Goal: Transaction & Acquisition: Purchase product/service

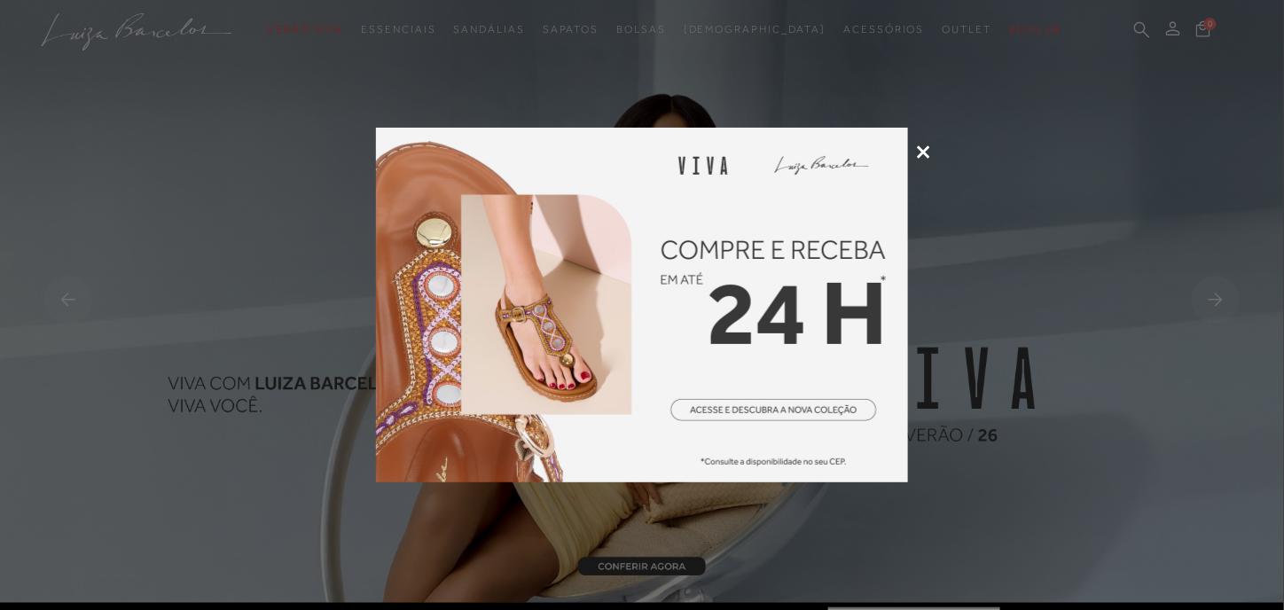
click at [921, 145] on icon at bounding box center [923, 151] width 13 height 13
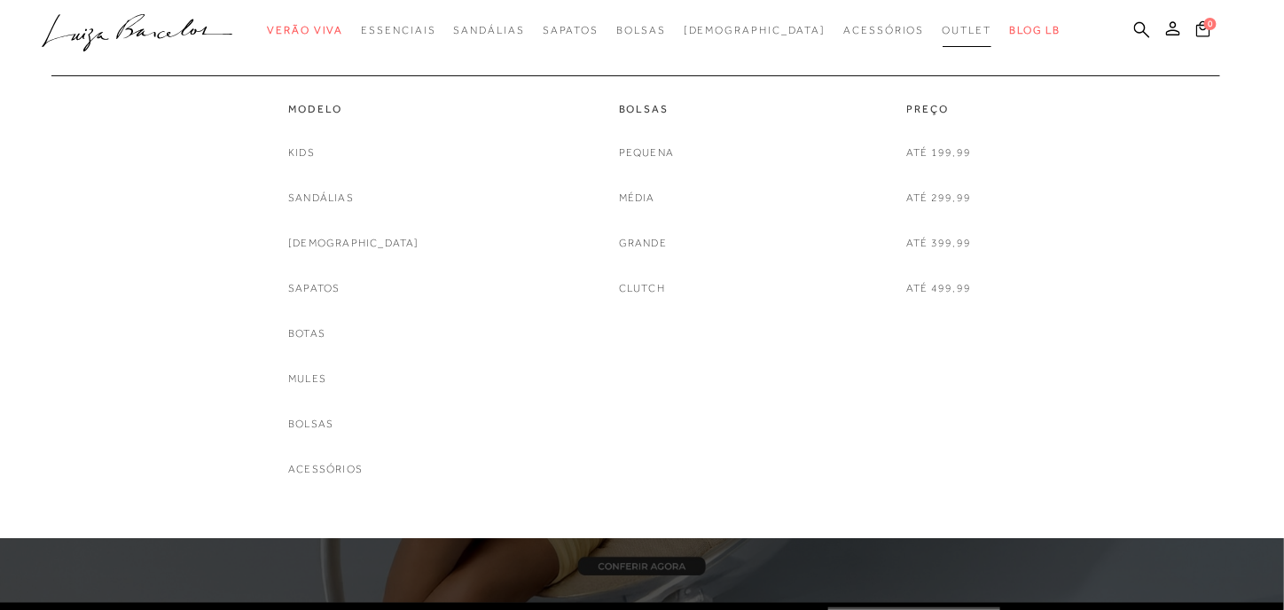
click at [943, 29] on span "Outlet" at bounding box center [968, 30] width 50 height 12
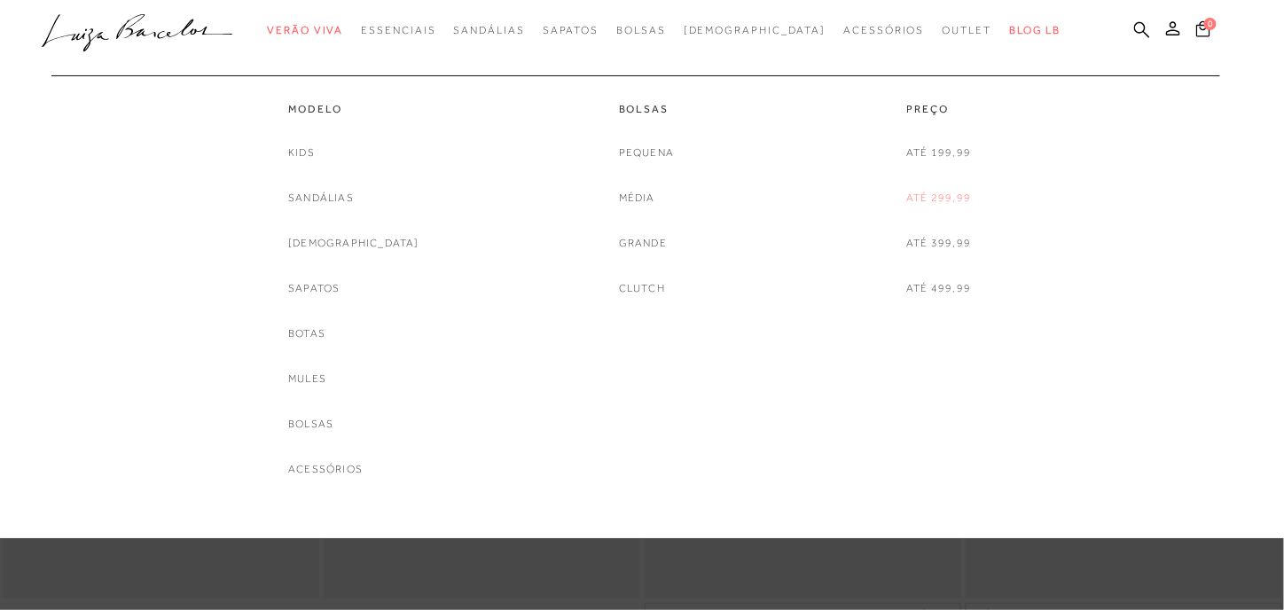
click at [955, 197] on link "Até 299,99" at bounding box center [939, 198] width 65 height 19
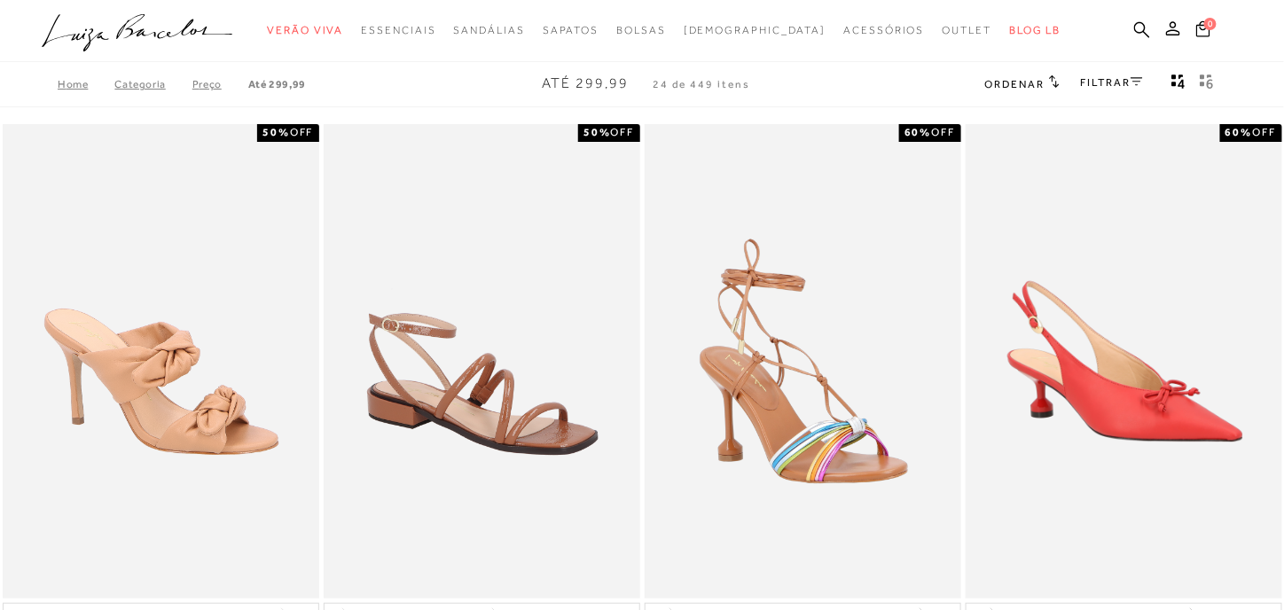
click at [1033, 84] on span "Ordenar" at bounding box center [1015, 84] width 60 height 12
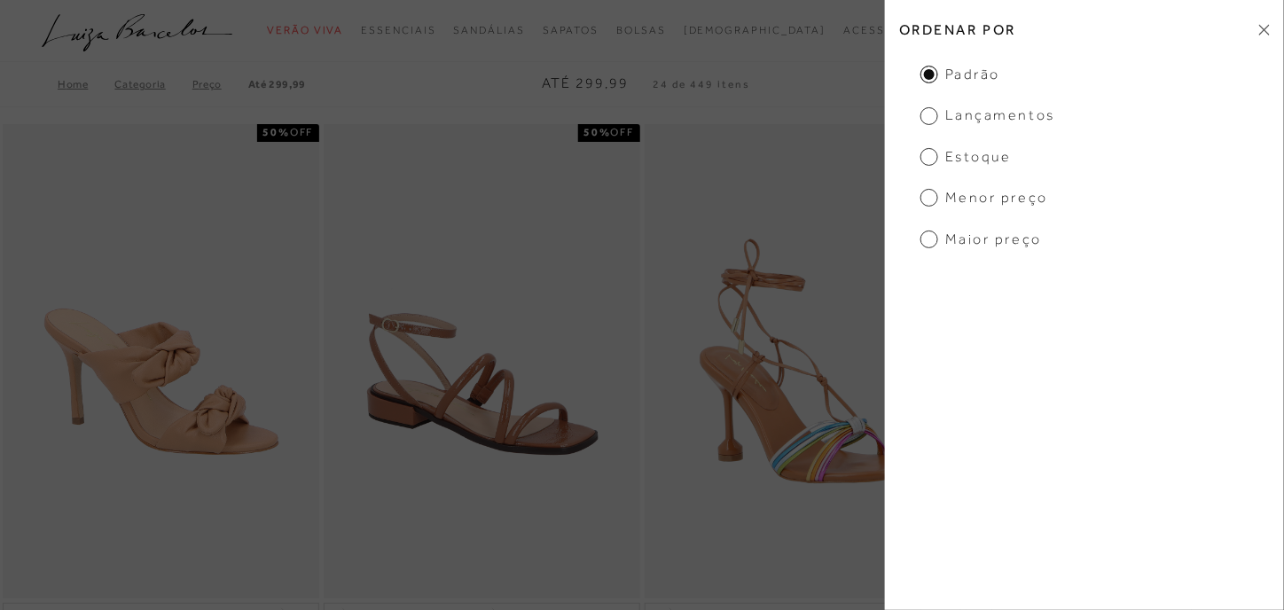
click at [959, 233] on span "Maior preço" at bounding box center [982, 240] width 122 height 20
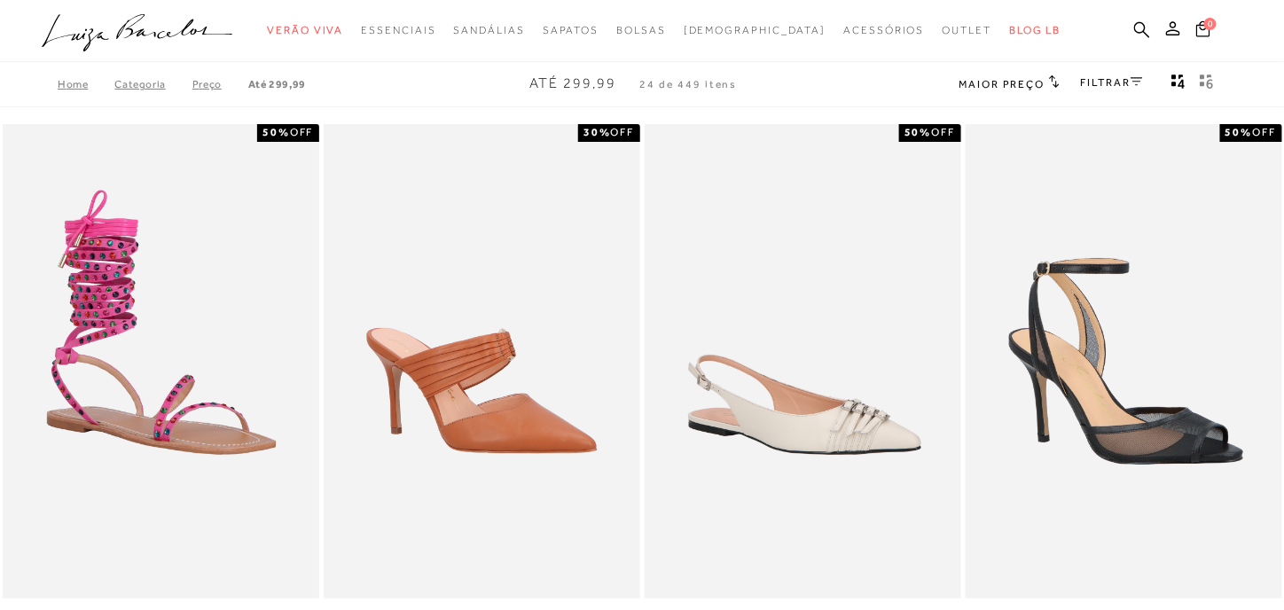
click at [1104, 83] on link "FILTRAR" at bounding box center [1112, 82] width 62 height 12
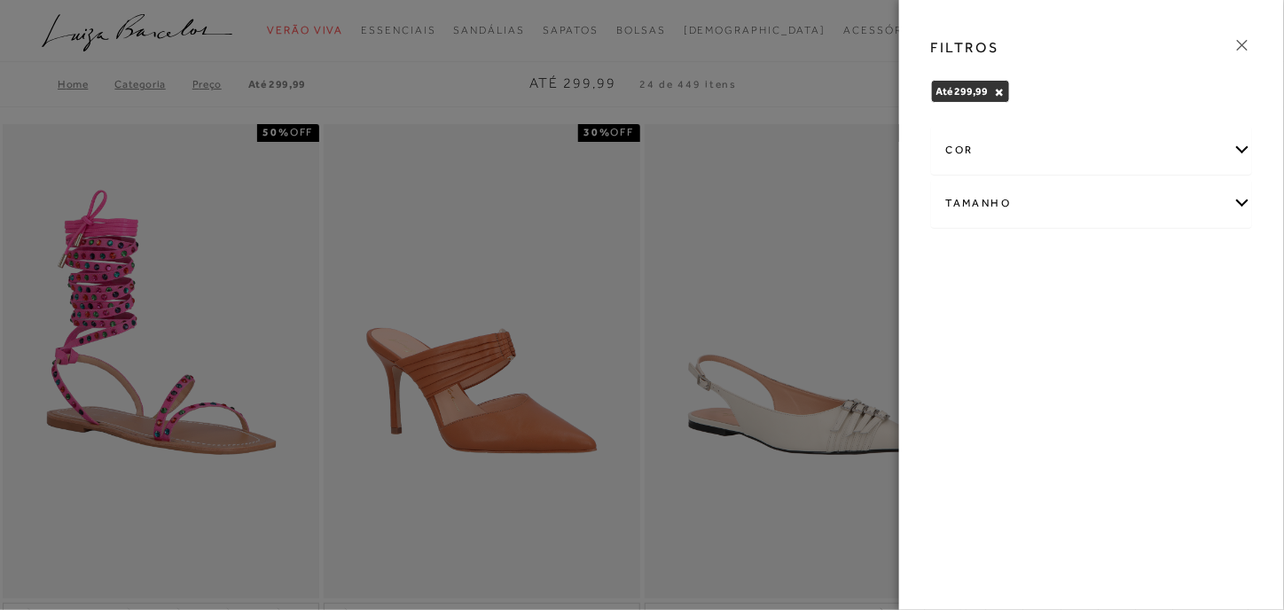
click at [1001, 204] on div "Tamanho" at bounding box center [1091, 203] width 319 height 47
click at [1068, 342] on label "39" at bounding box center [1066, 355] width 41 height 38
click at [1060, 349] on input "39" at bounding box center [1051, 358] width 18 height 18
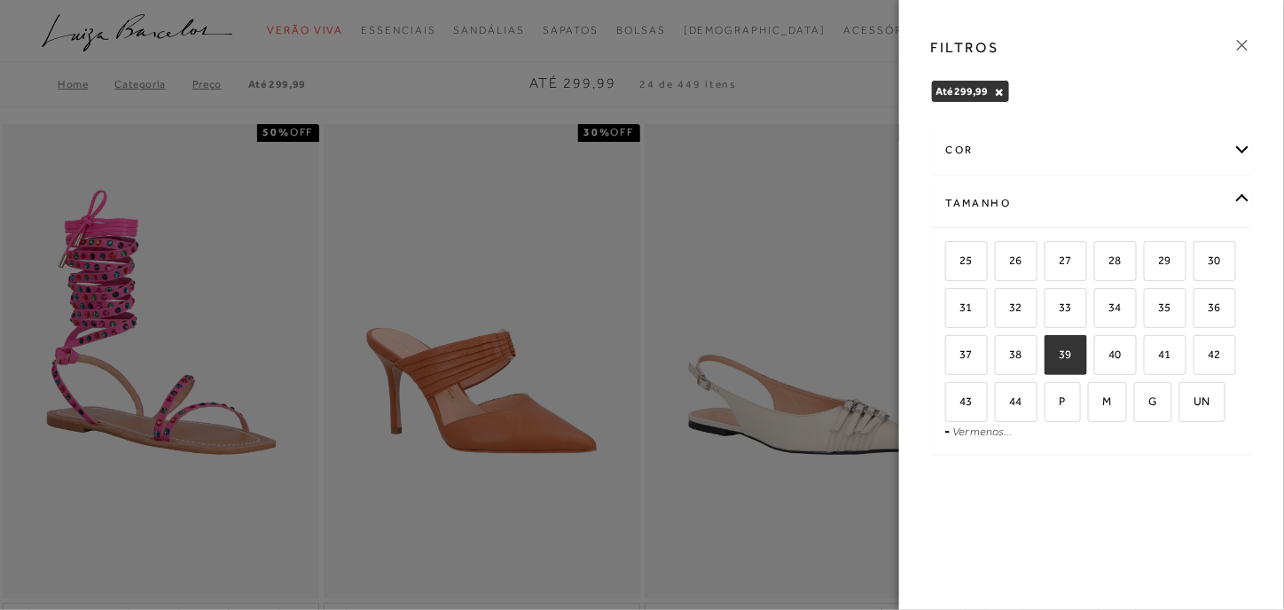
checkbox input "true"
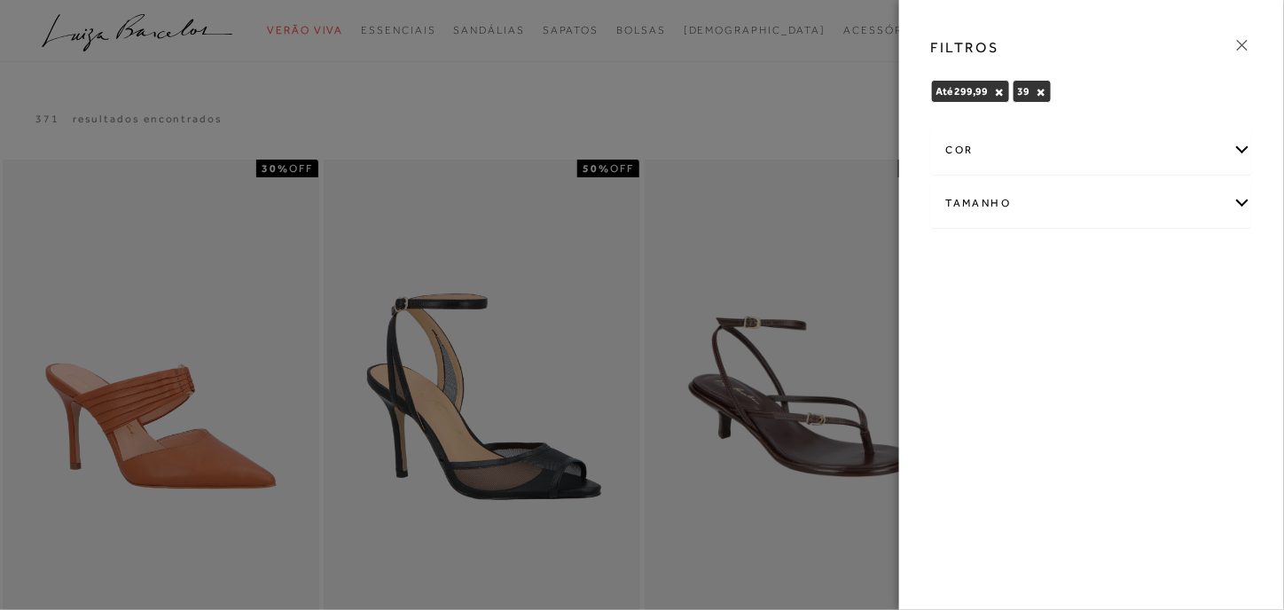
click at [1239, 48] on icon at bounding box center [1242, 45] width 11 height 11
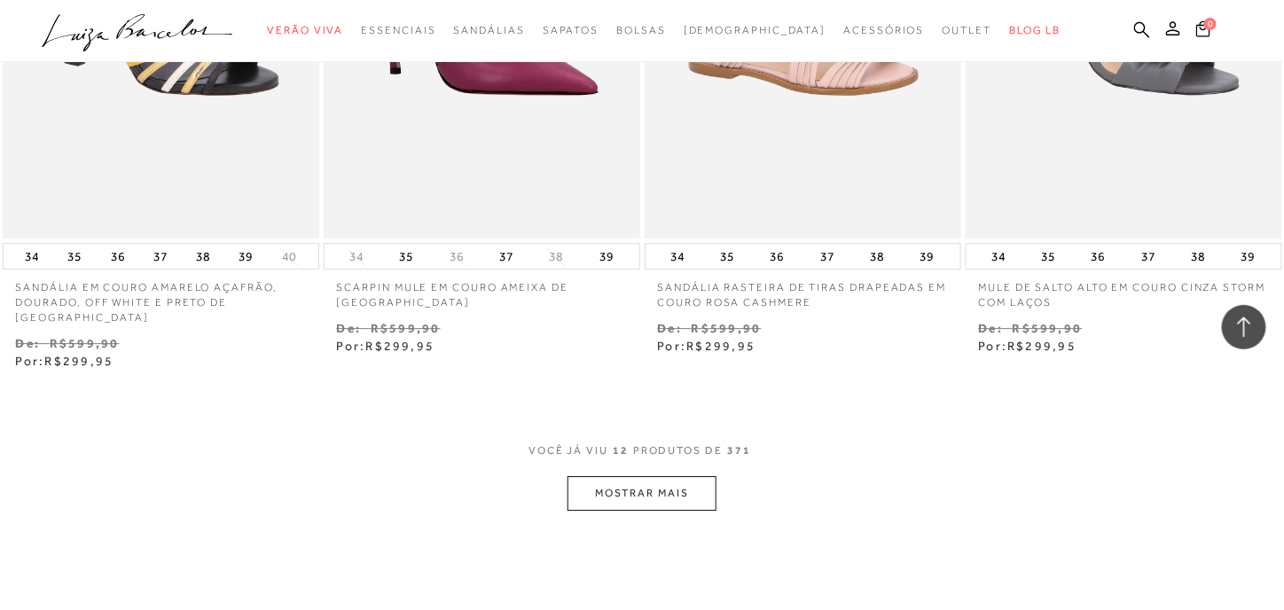
scroll to position [1708, 0]
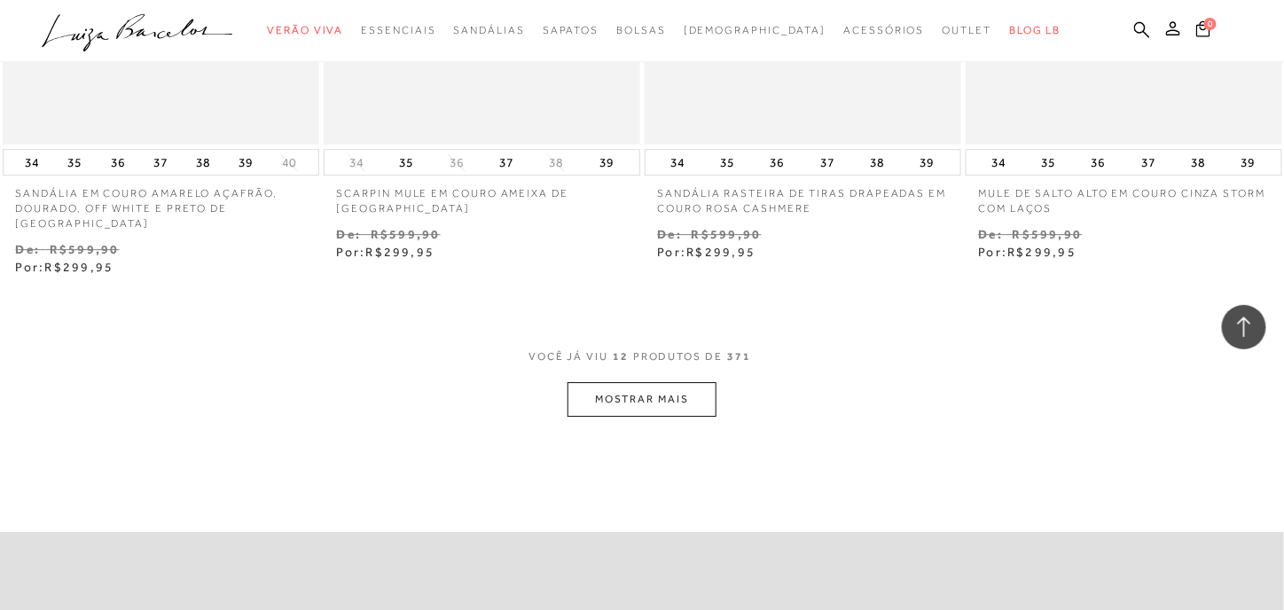
drag, startPoint x: 1289, startPoint y: 324, endPoint x: 694, endPoint y: 397, distance: 599.6
click at [694, 397] on button "MOSTRAR MAIS" at bounding box center [642, 399] width 149 height 35
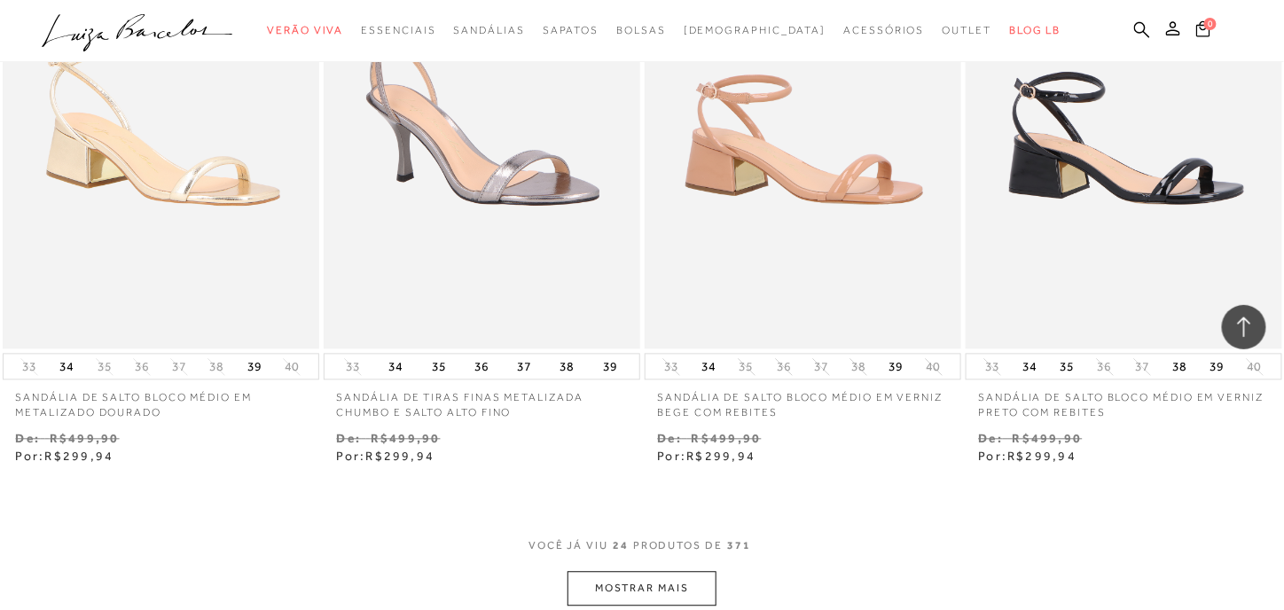
scroll to position [3378, 0]
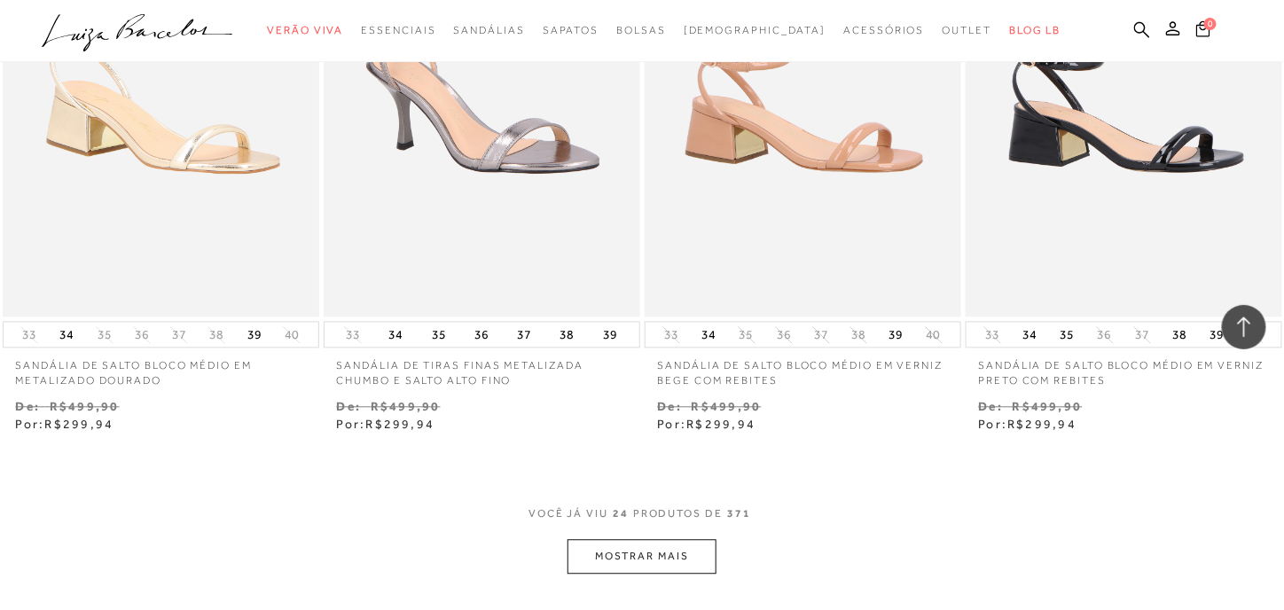
drag, startPoint x: 561, startPoint y: 547, endPoint x: 594, endPoint y: 553, distance: 34.1
click at [594, 553] on div "VOCê JÁ VIU 24 PRODUTOS DE 371 MOSTRAR MAIS" at bounding box center [642, 540] width 1284 height 67
click at [594, 553] on button "MOSTRAR MAIS" at bounding box center [642, 556] width 149 height 35
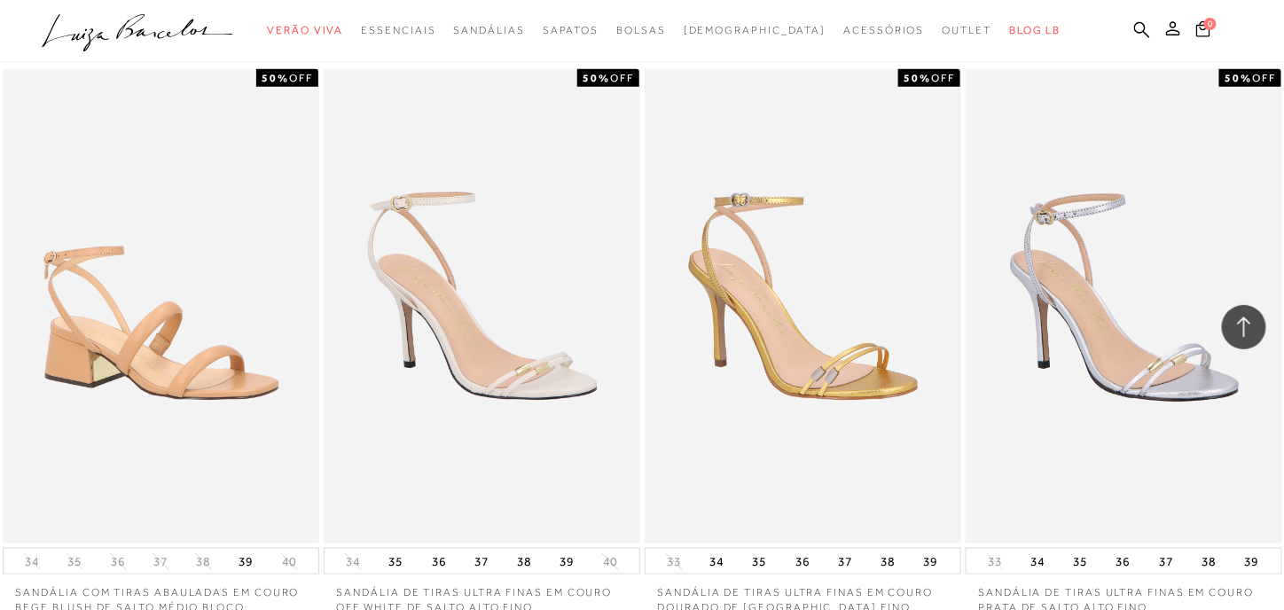
scroll to position [5512, 0]
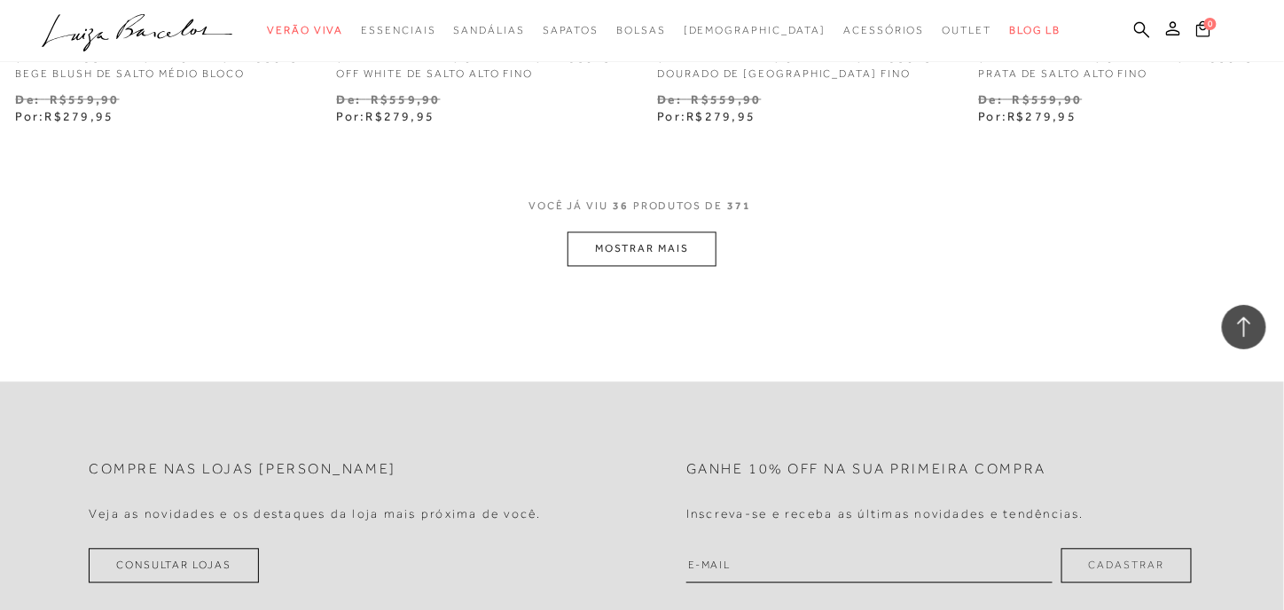
click at [660, 249] on button "MOSTRAR MAIS" at bounding box center [642, 249] width 149 height 35
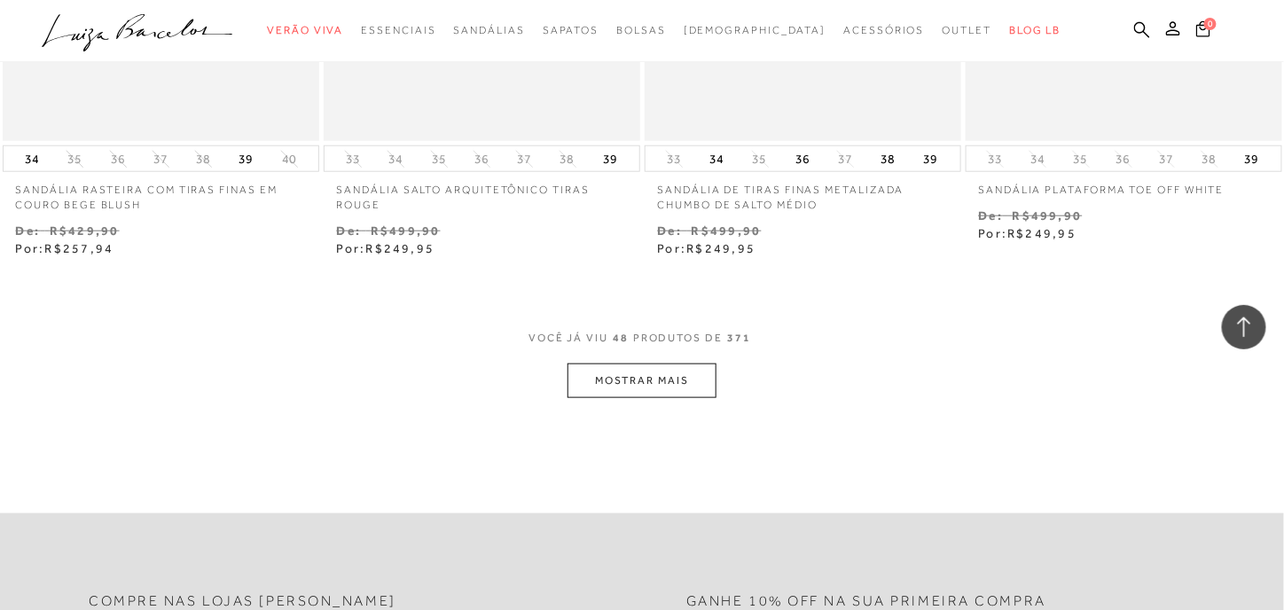
scroll to position [7254, 0]
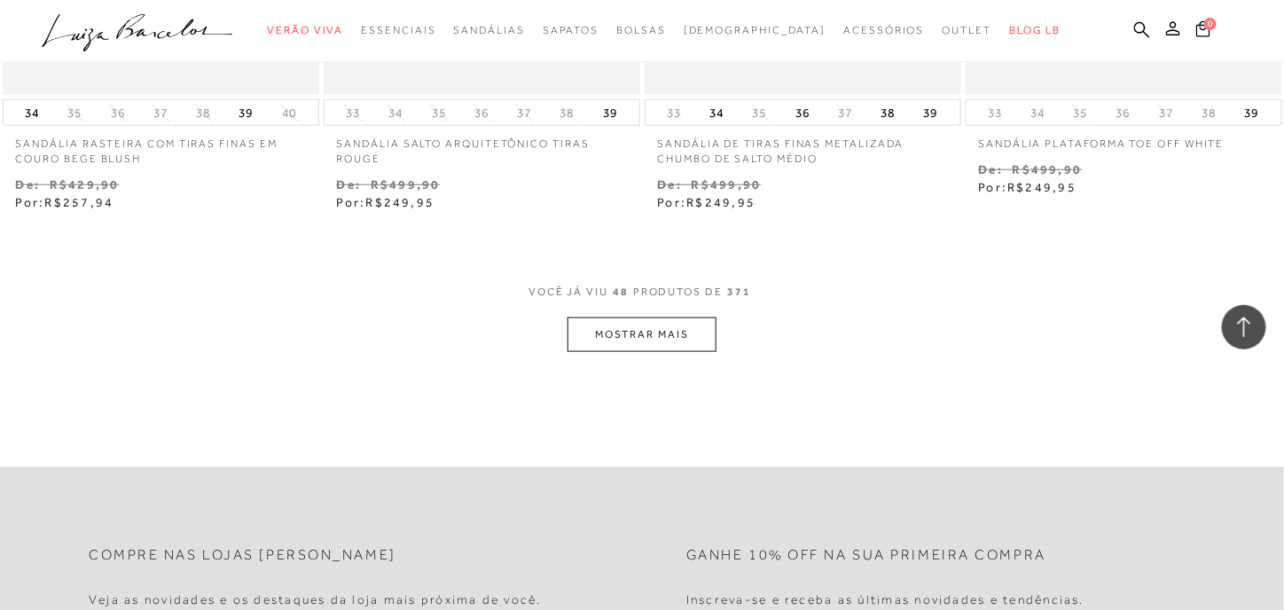
click at [669, 337] on button "MOSTRAR MAIS" at bounding box center [642, 335] width 149 height 35
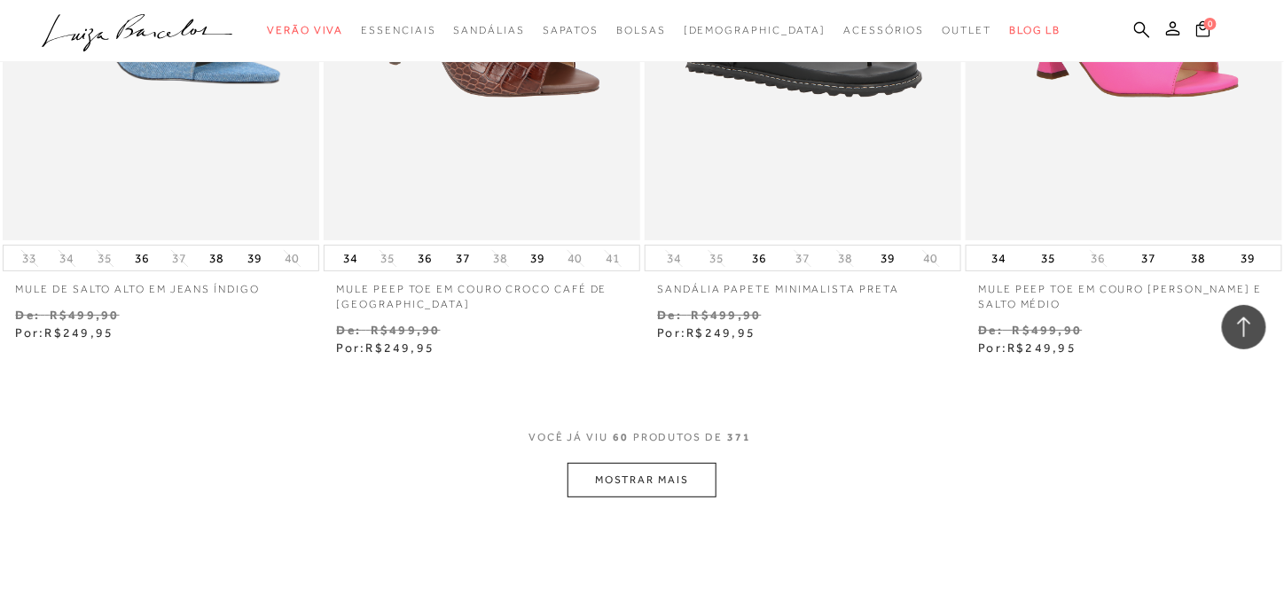
scroll to position [8990, 0]
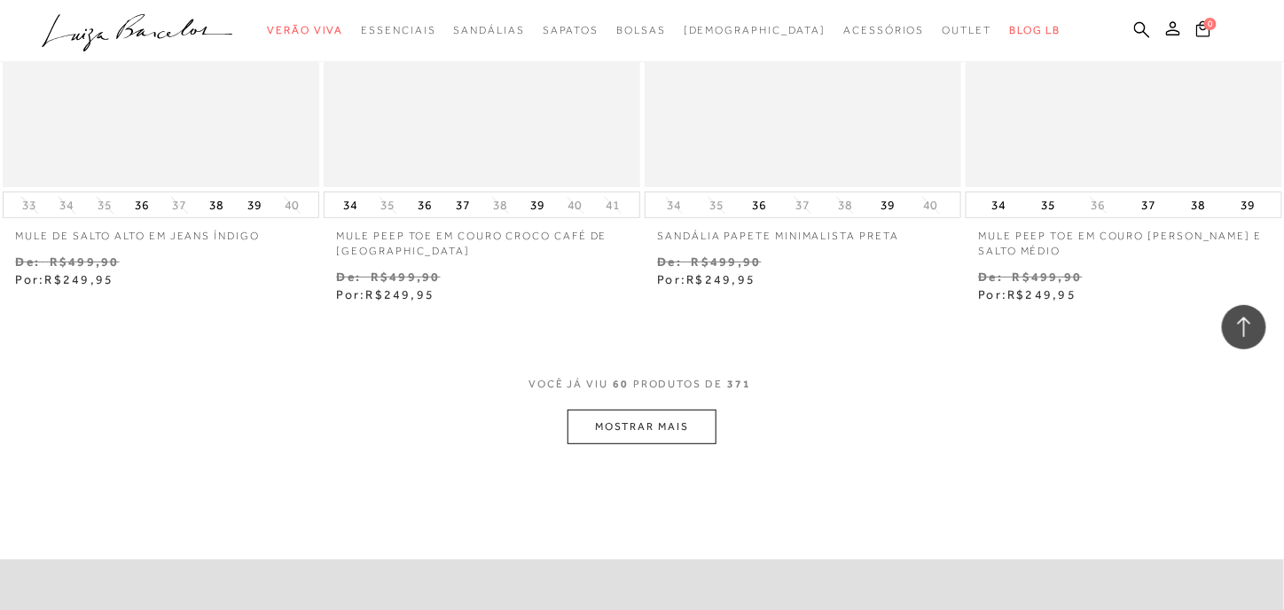
click at [681, 432] on button "MOSTRAR MAIS" at bounding box center [642, 427] width 149 height 35
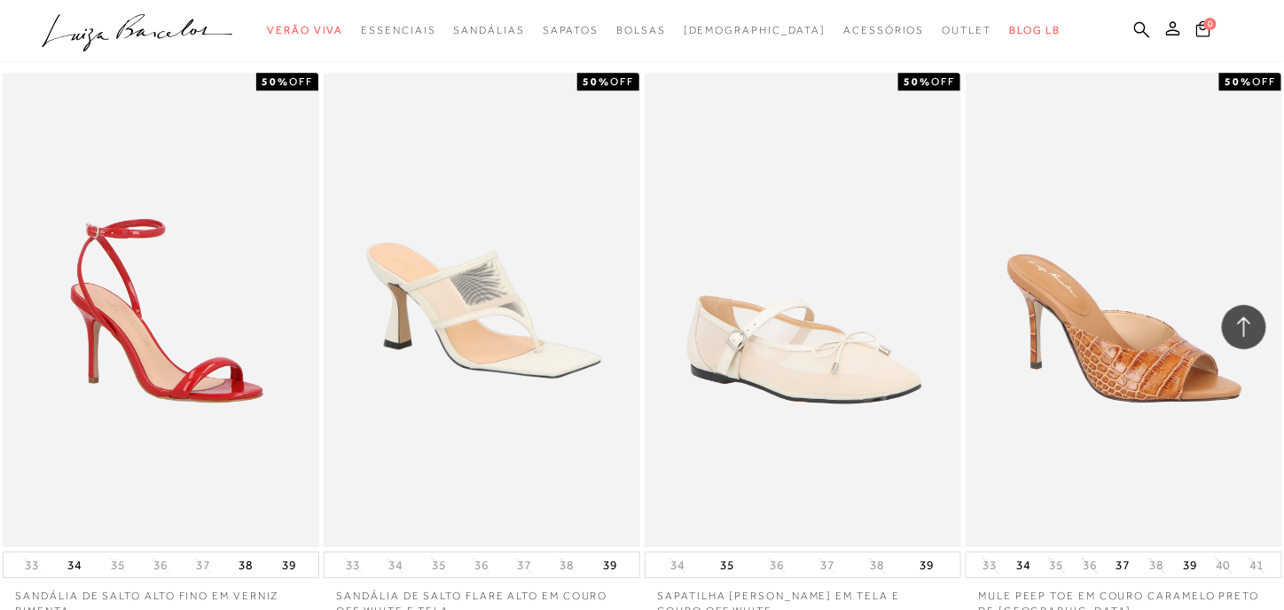
scroll to position [10990, 0]
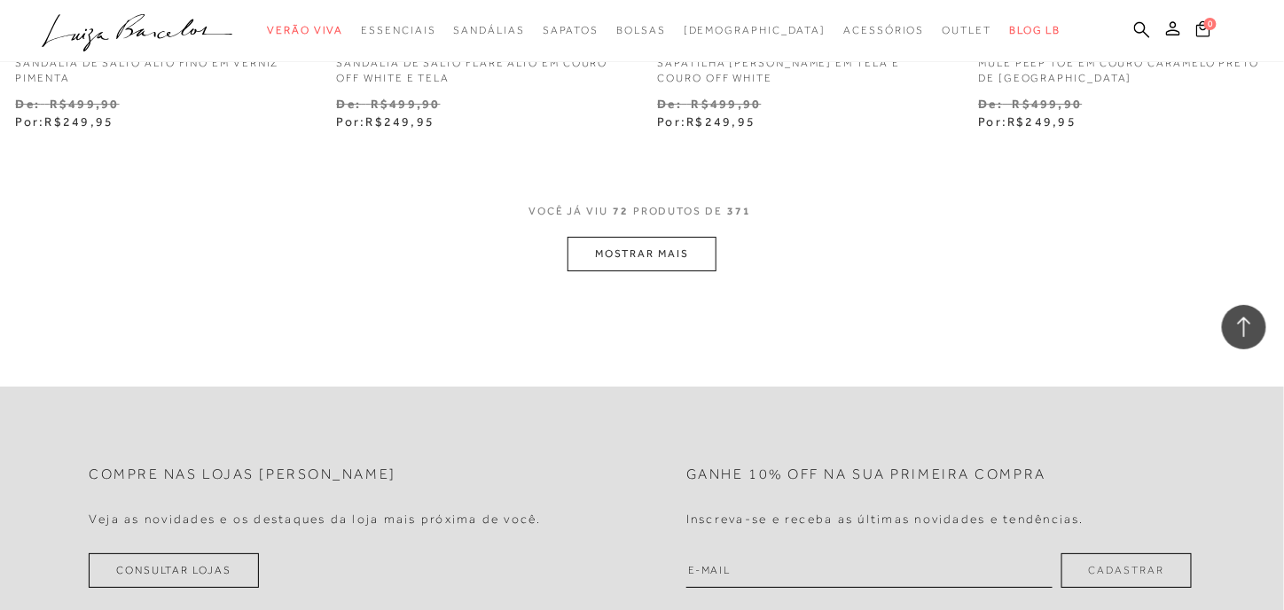
click at [672, 264] on button "MOSTRAR MAIS" at bounding box center [642, 254] width 149 height 35
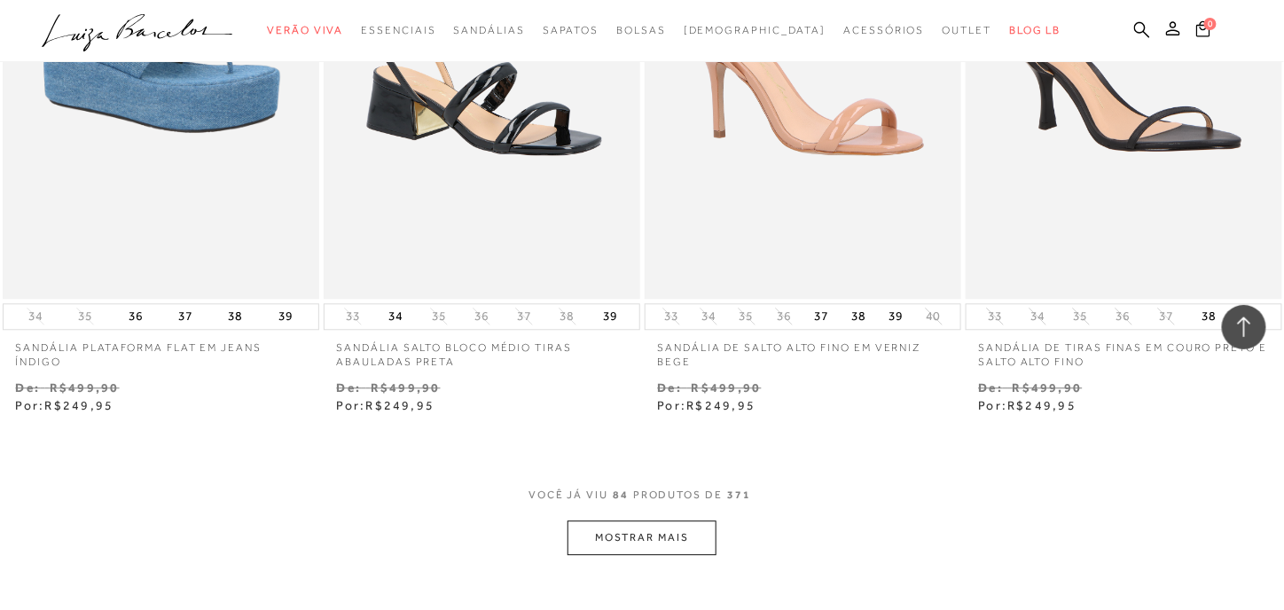
scroll to position [12591, 0]
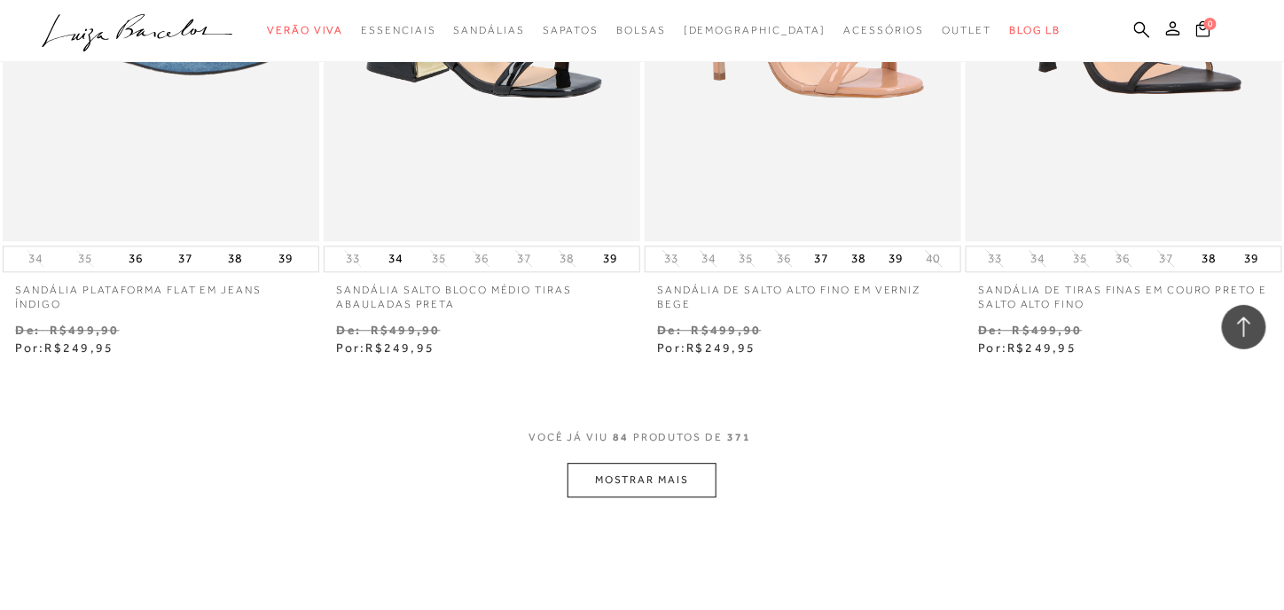
click at [649, 489] on button "MOSTRAR MAIS" at bounding box center [642, 480] width 149 height 35
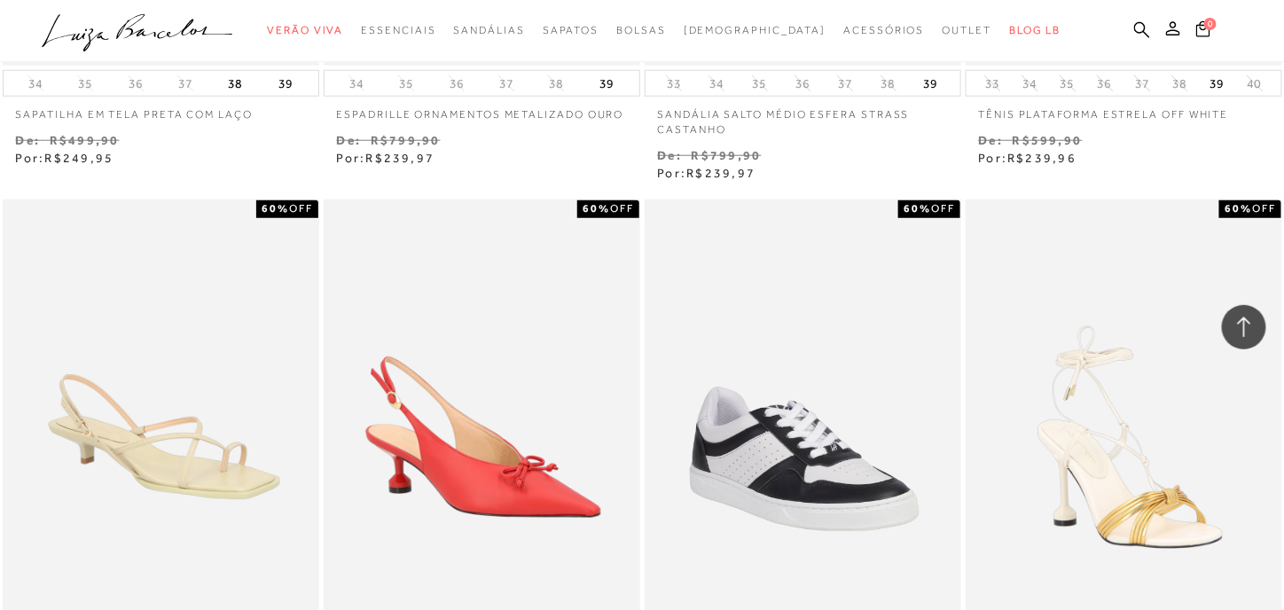
scroll to position [14674, 0]
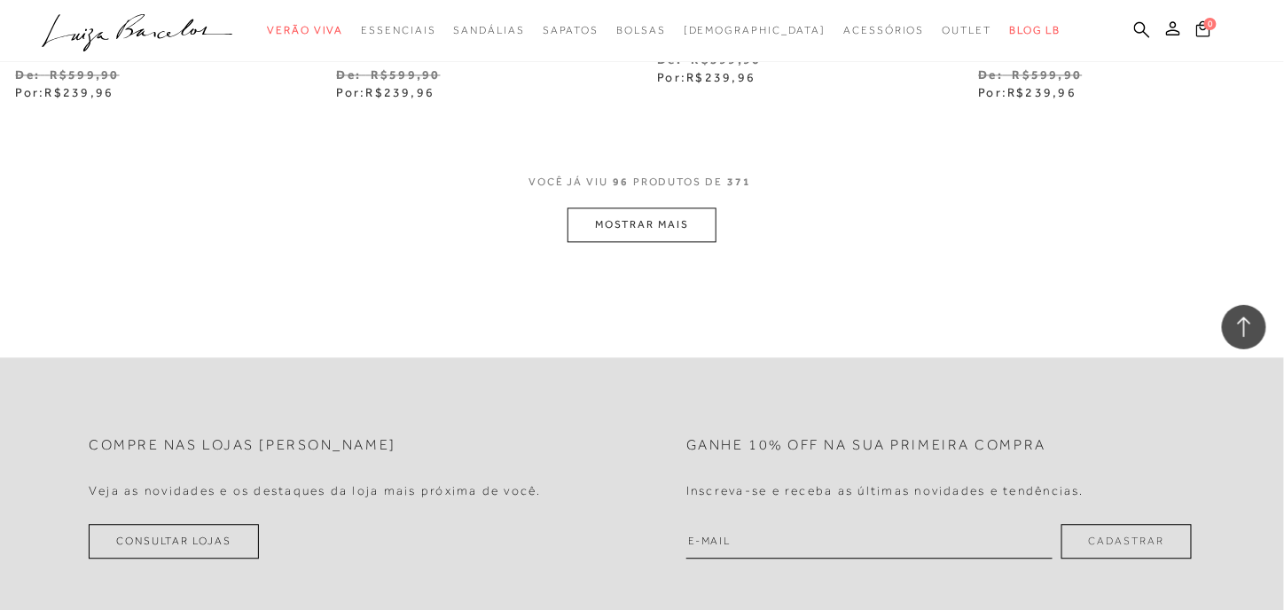
click at [694, 226] on button "MOSTRAR MAIS" at bounding box center [642, 225] width 149 height 35
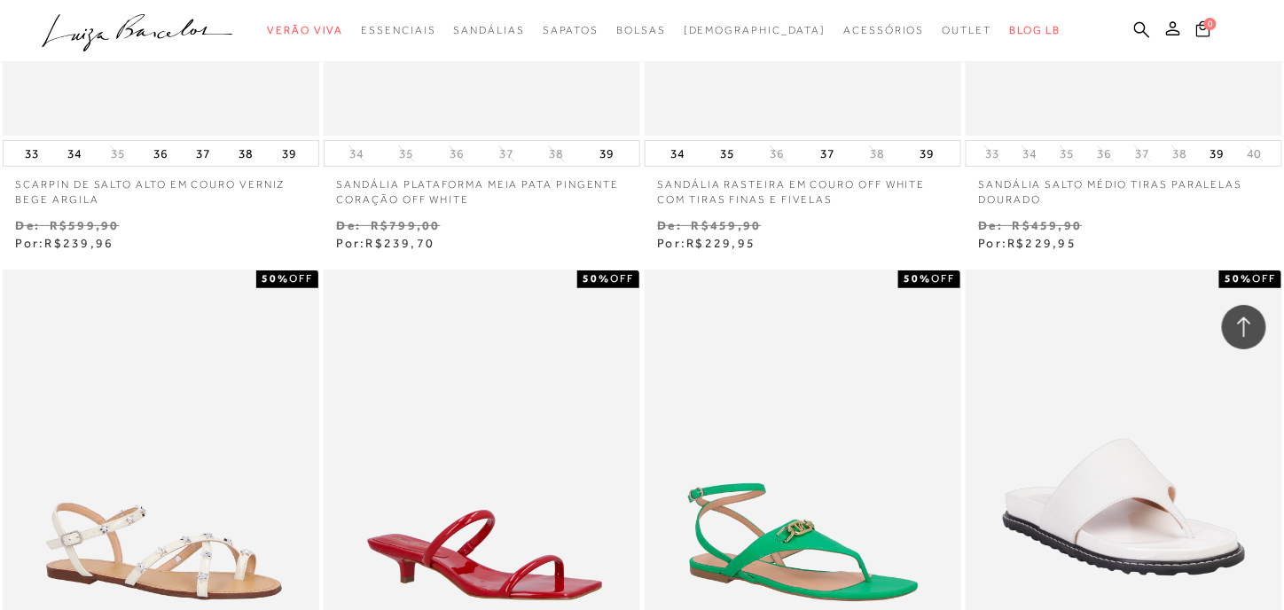
scroll to position [16276, 0]
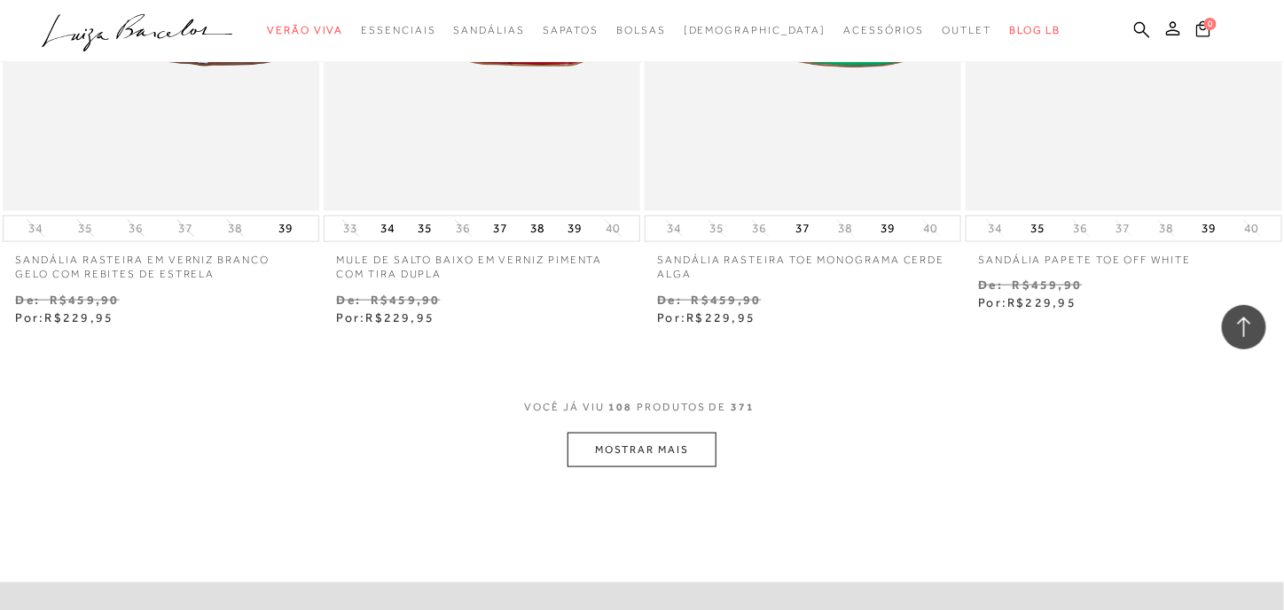
click at [620, 460] on button "MOSTRAR MAIS" at bounding box center [642, 450] width 149 height 35
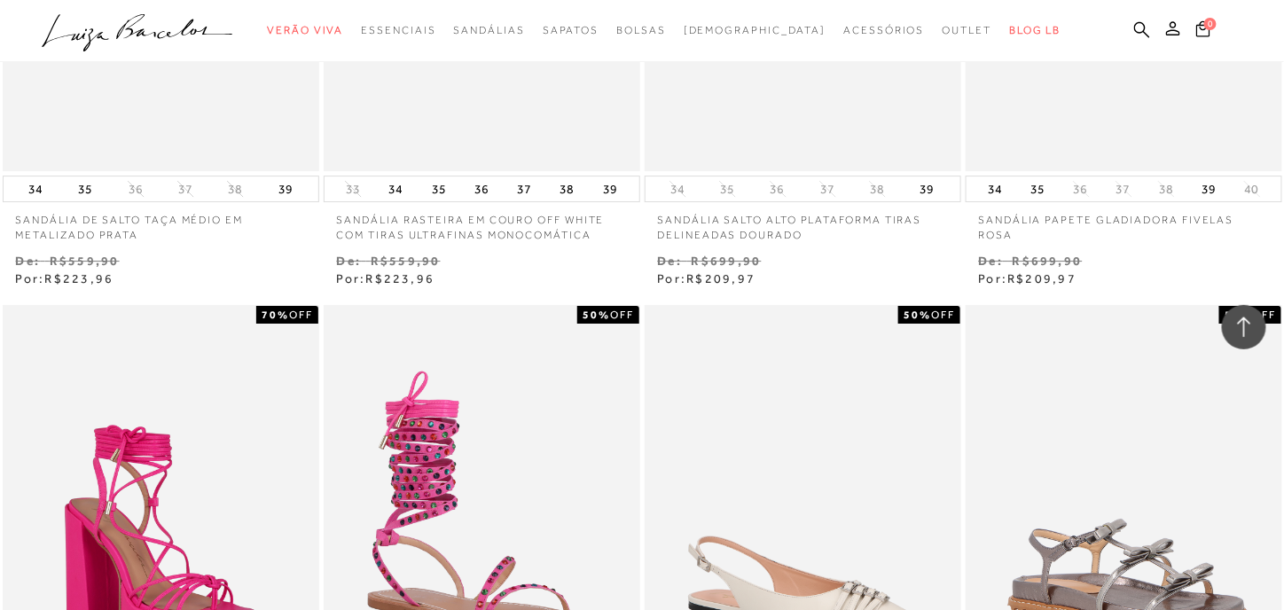
scroll to position [18068, 0]
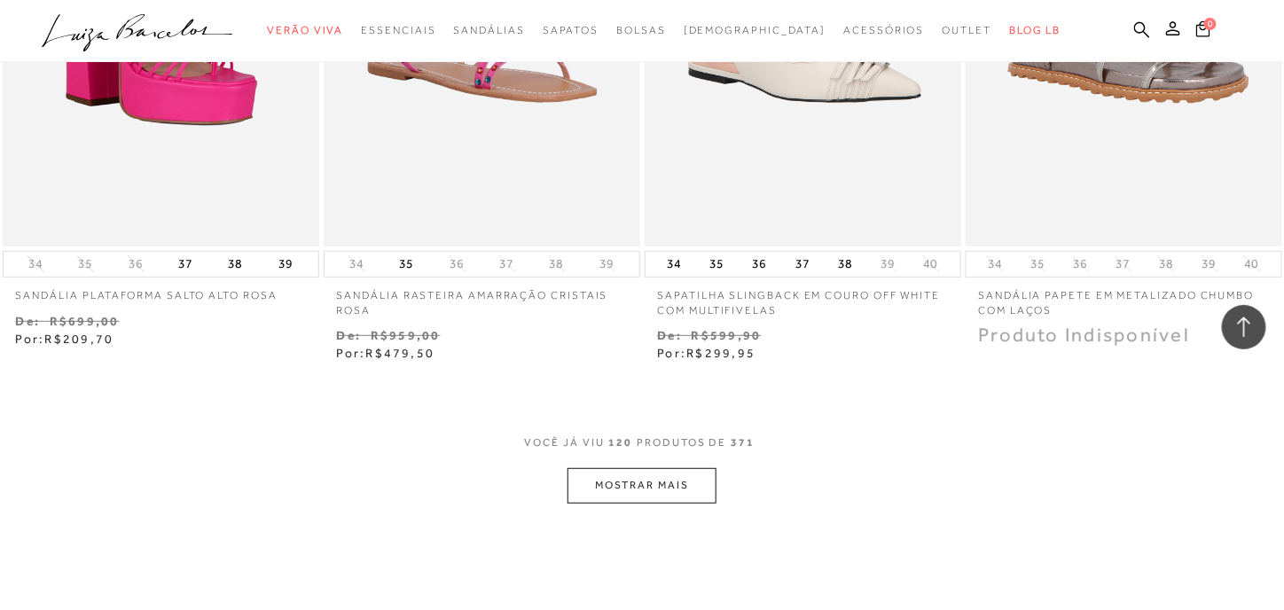
click at [693, 483] on button "MOSTRAR MAIS" at bounding box center [642, 485] width 149 height 35
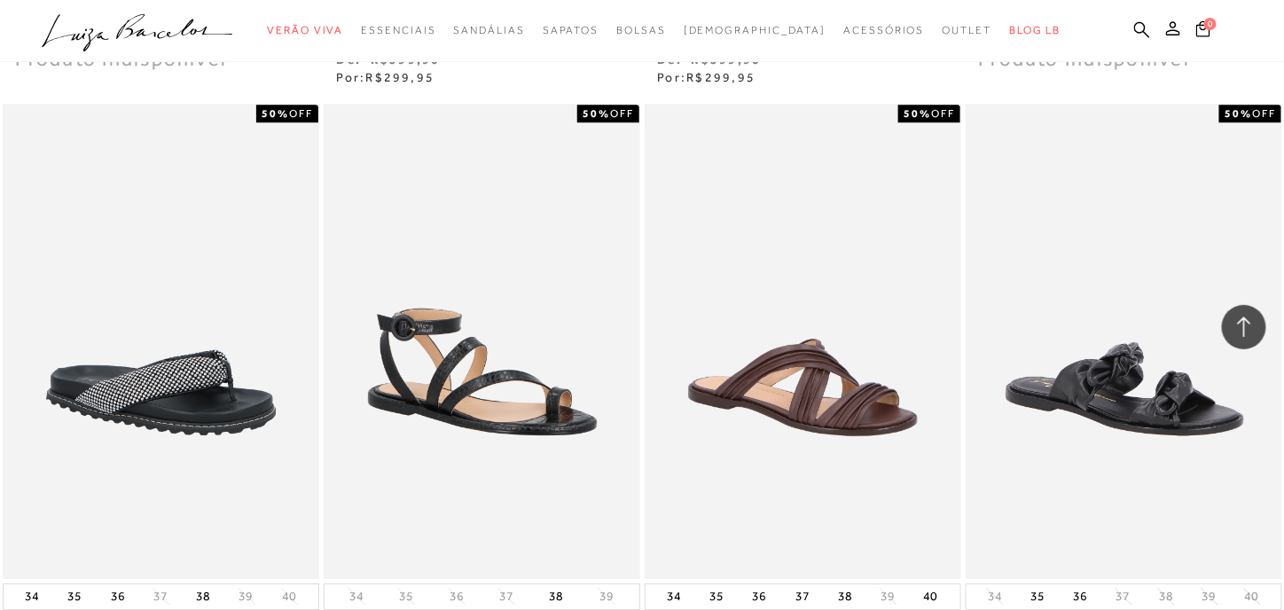
scroll to position [20096, 0]
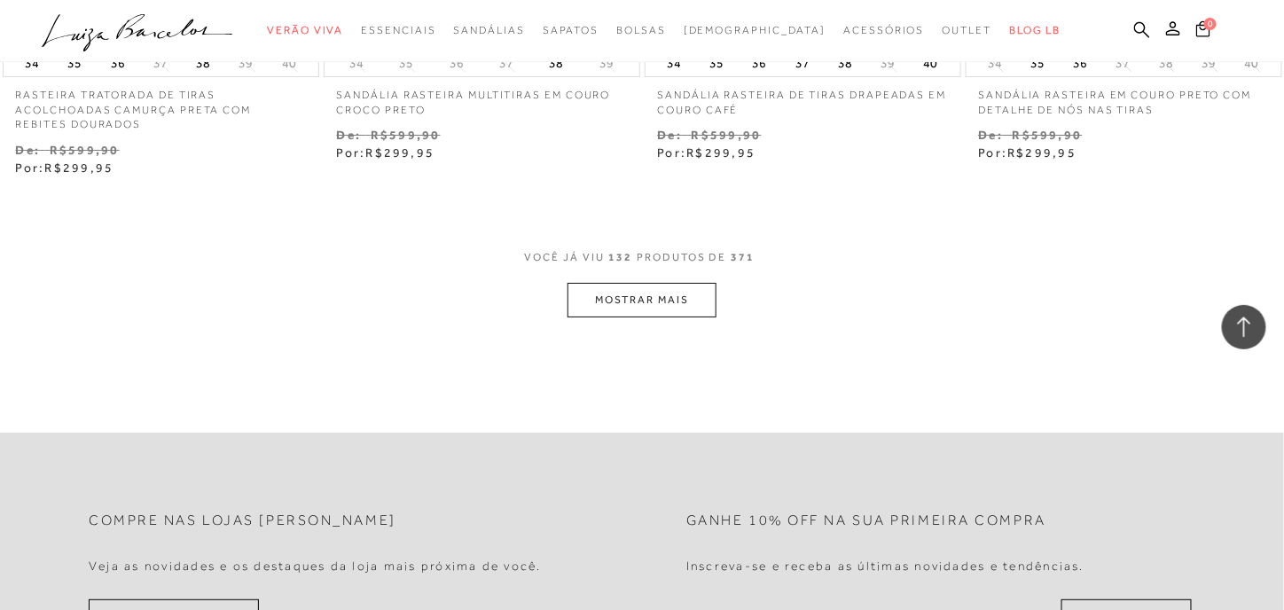
click at [637, 311] on button "MOSTRAR MAIS" at bounding box center [642, 300] width 149 height 35
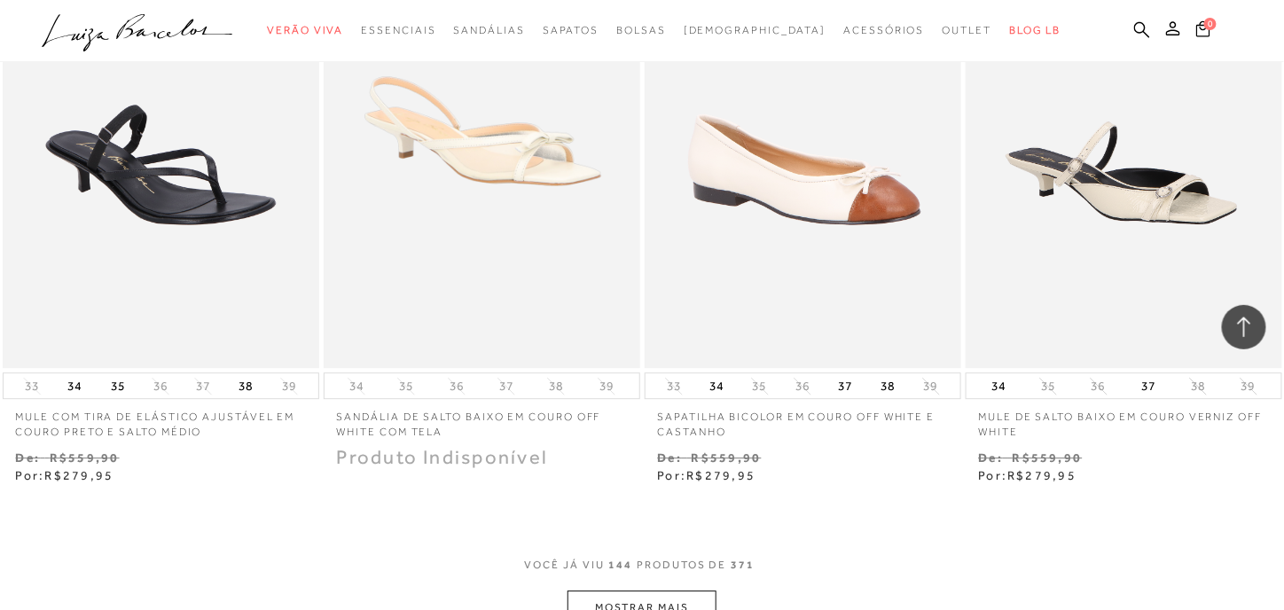
scroll to position [21698, 0]
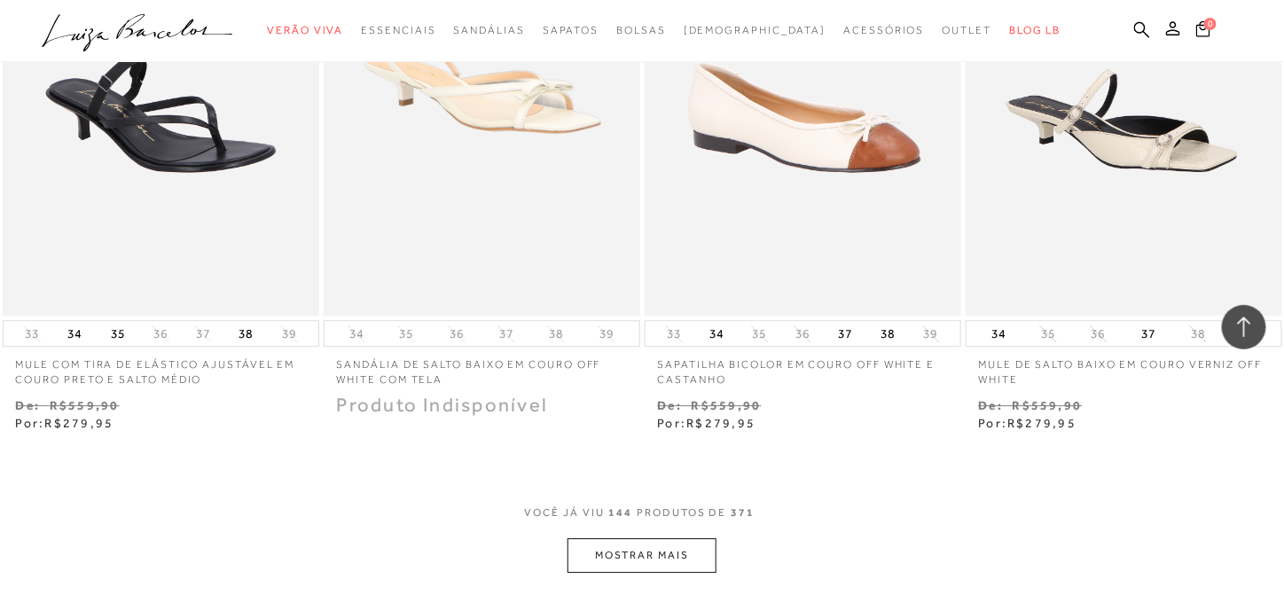
click at [665, 550] on button "MOSTRAR MAIS" at bounding box center [642, 555] width 149 height 35
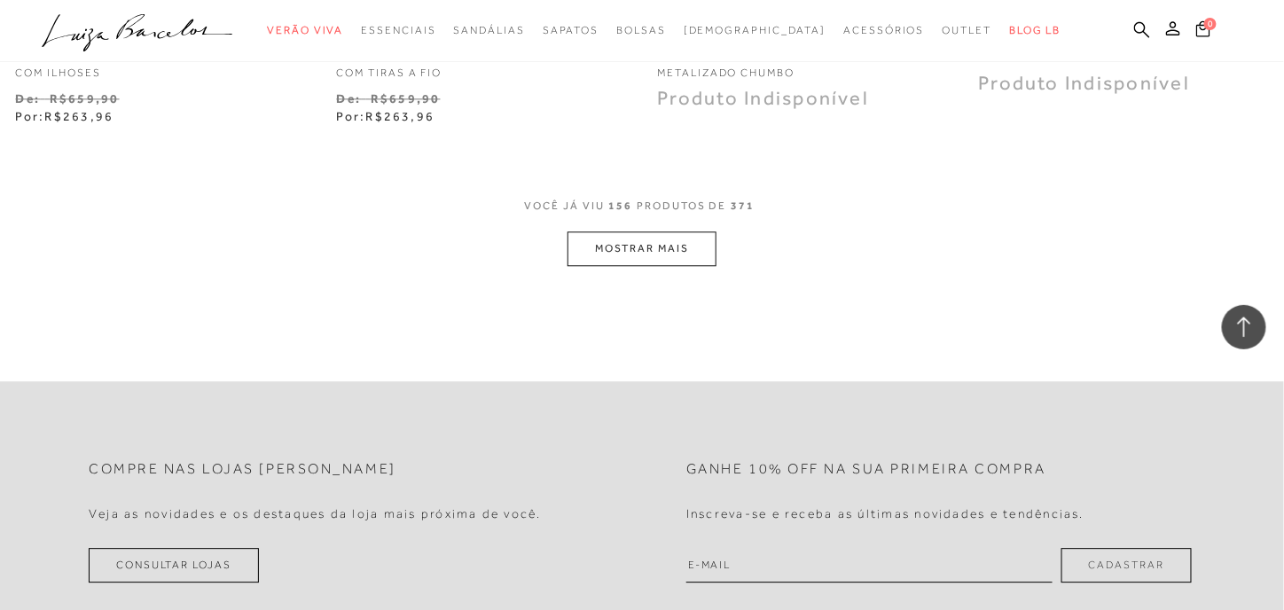
scroll to position [23832, 0]
click at [648, 266] on button "MOSTRAR MAIS" at bounding box center [642, 249] width 149 height 35
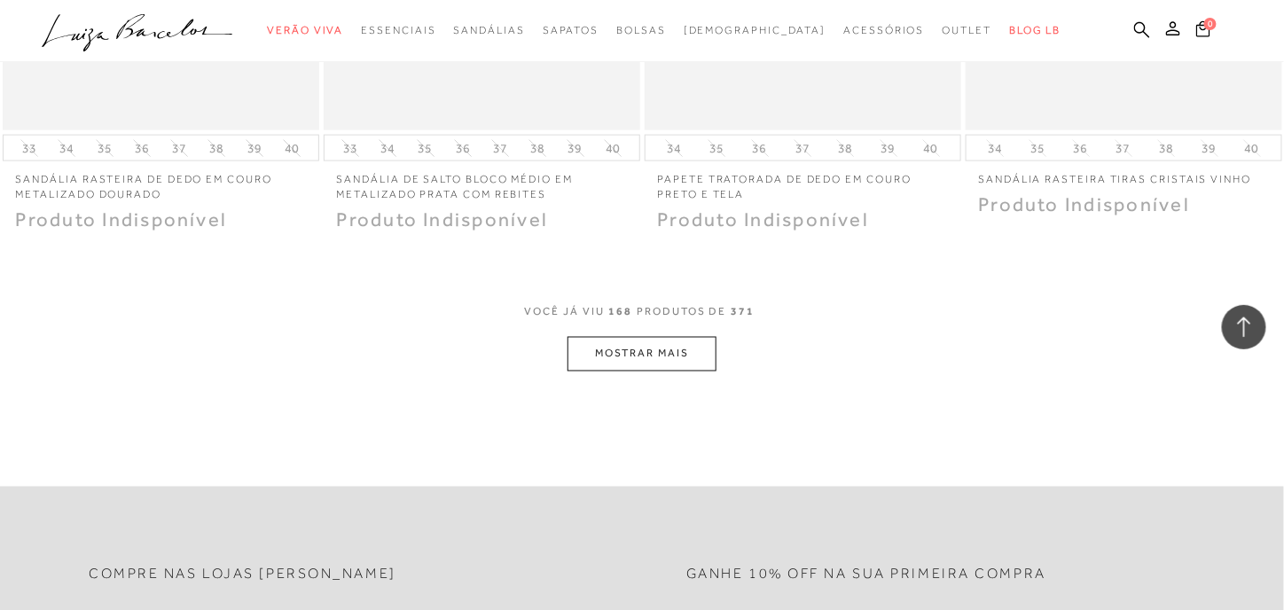
scroll to position [25545, 0]
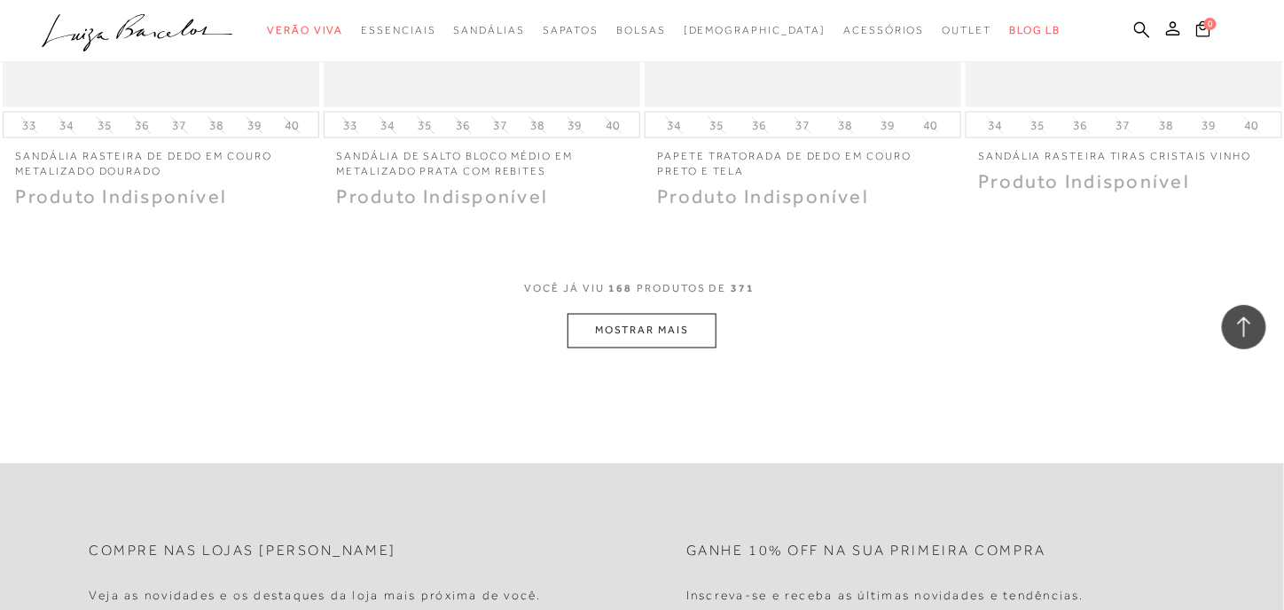
click at [687, 349] on button "MOSTRAR MAIS" at bounding box center [642, 331] width 149 height 35
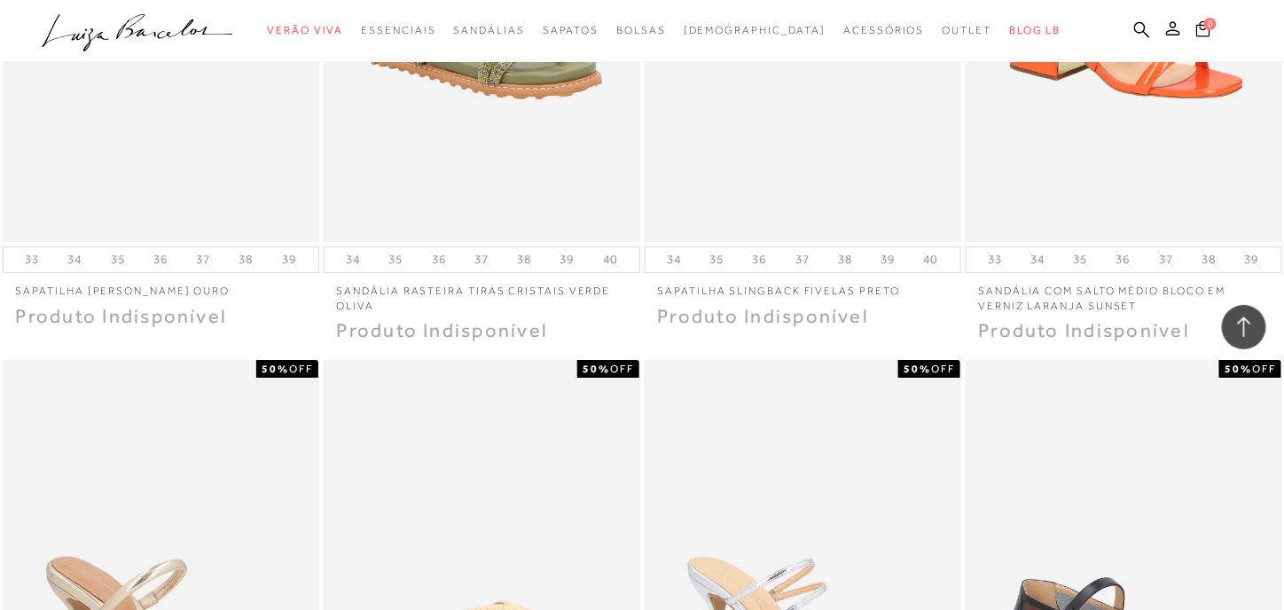
scroll to position [27146, 0]
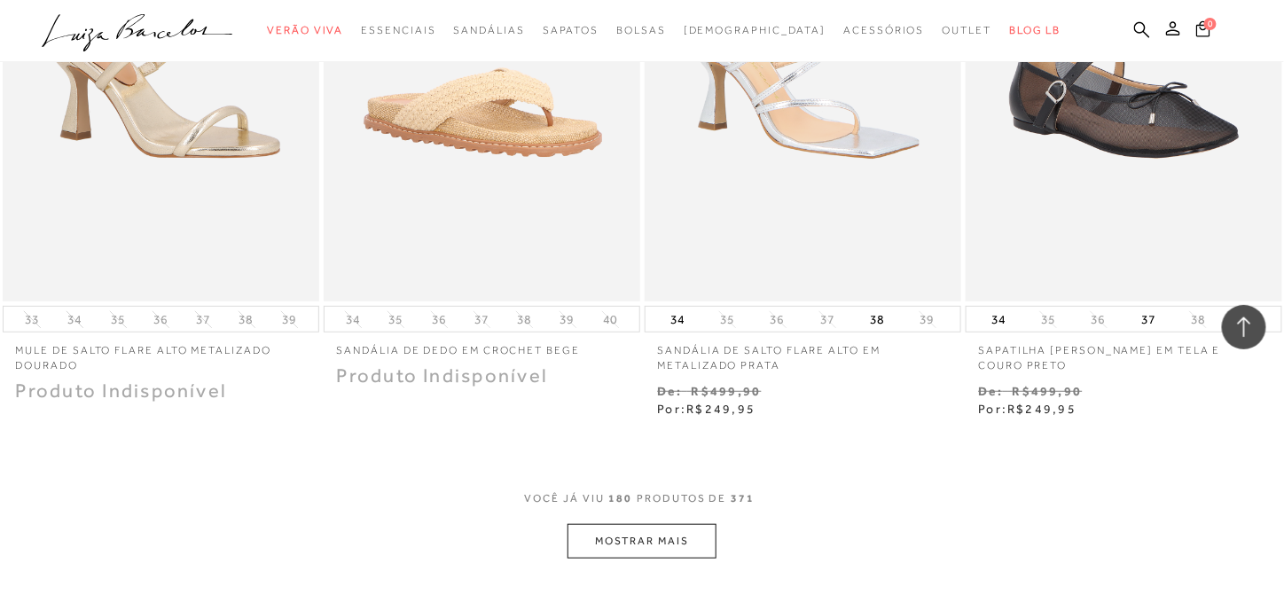
click at [668, 542] on button "MOSTRAR MAIS" at bounding box center [642, 541] width 149 height 35
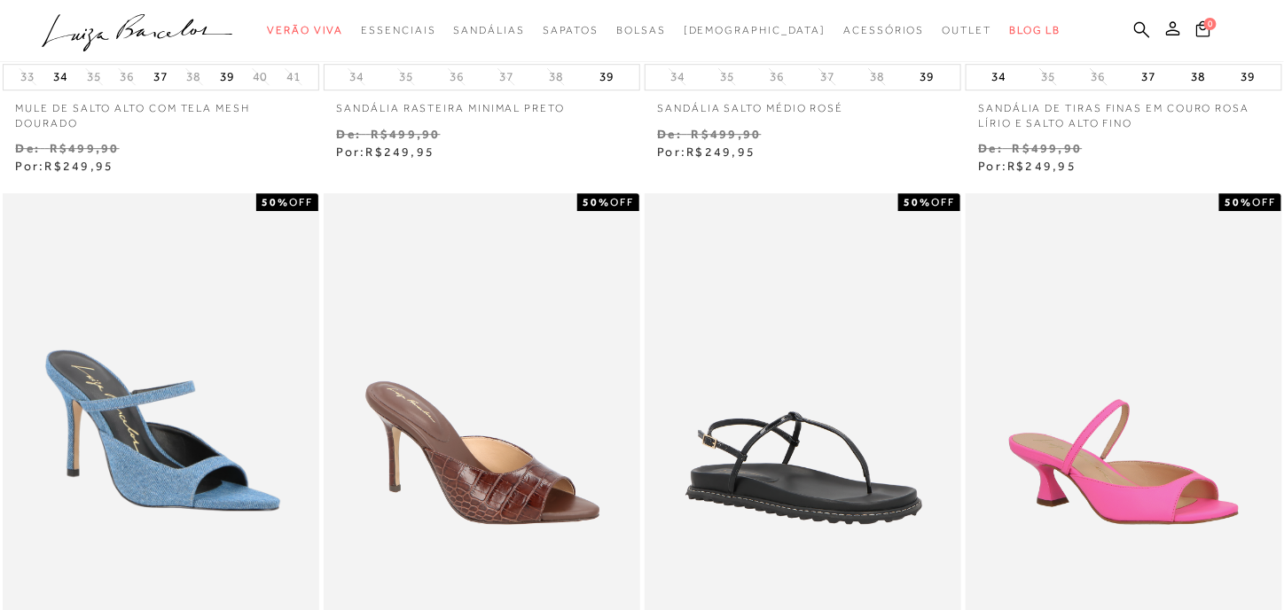
scroll to position [0, 0]
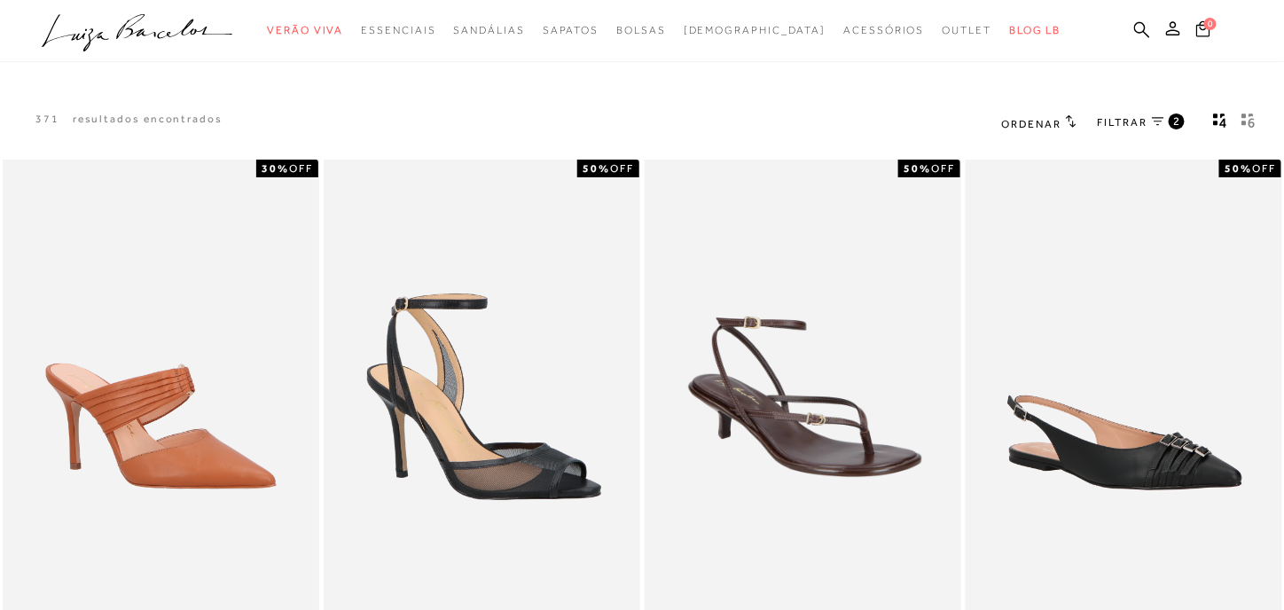
click at [1251, 118] on icon "gridText6Desc" at bounding box center [1249, 121] width 14 height 16
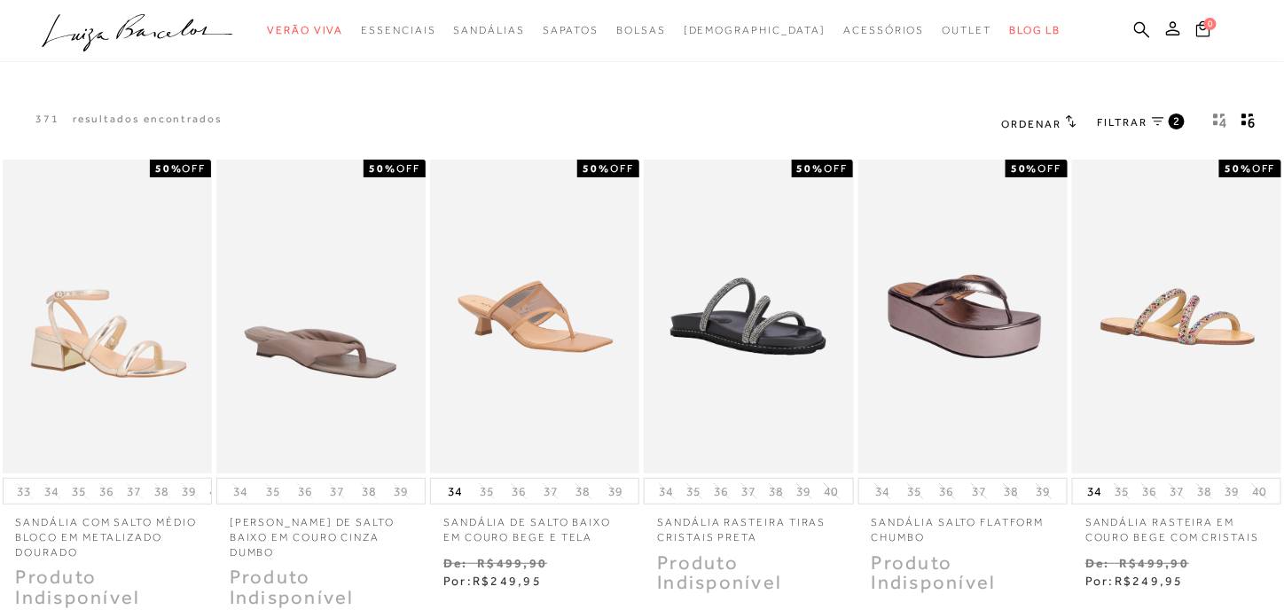
click at [1070, 113] on div "Ordenar Ordenar por Padrão Lançamentos" at bounding box center [1038, 123] width 75 height 23
click at [1063, 120] on h2 "Ordenar" at bounding box center [1038, 123] width 75 height 18
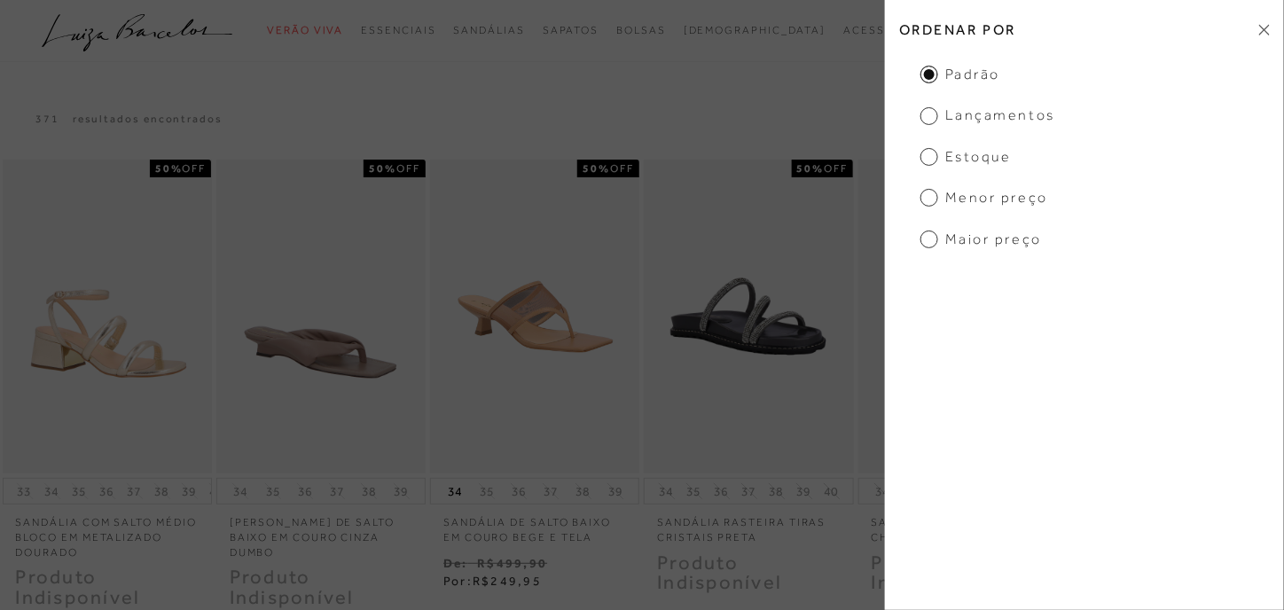
click at [939, 158] on span "Estoque" at bounding box center [966, 157] width 91 height 20
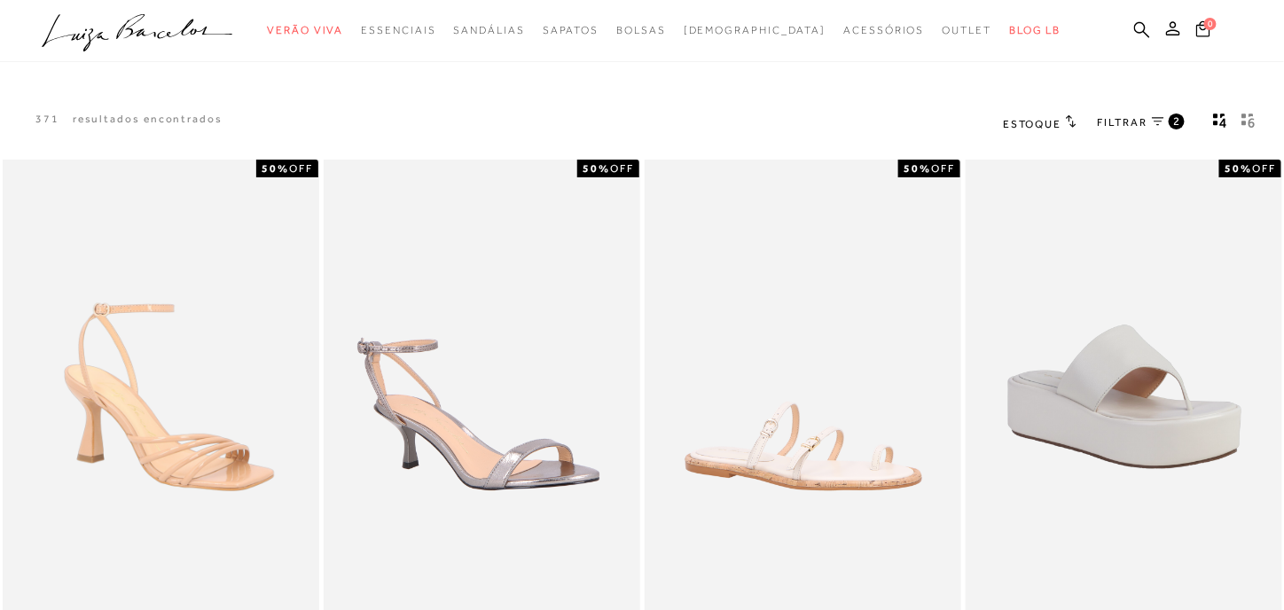
click at [1253, 115] on icon "gridText6Desc" at bounding box center [1252, 115] width 7 height 5
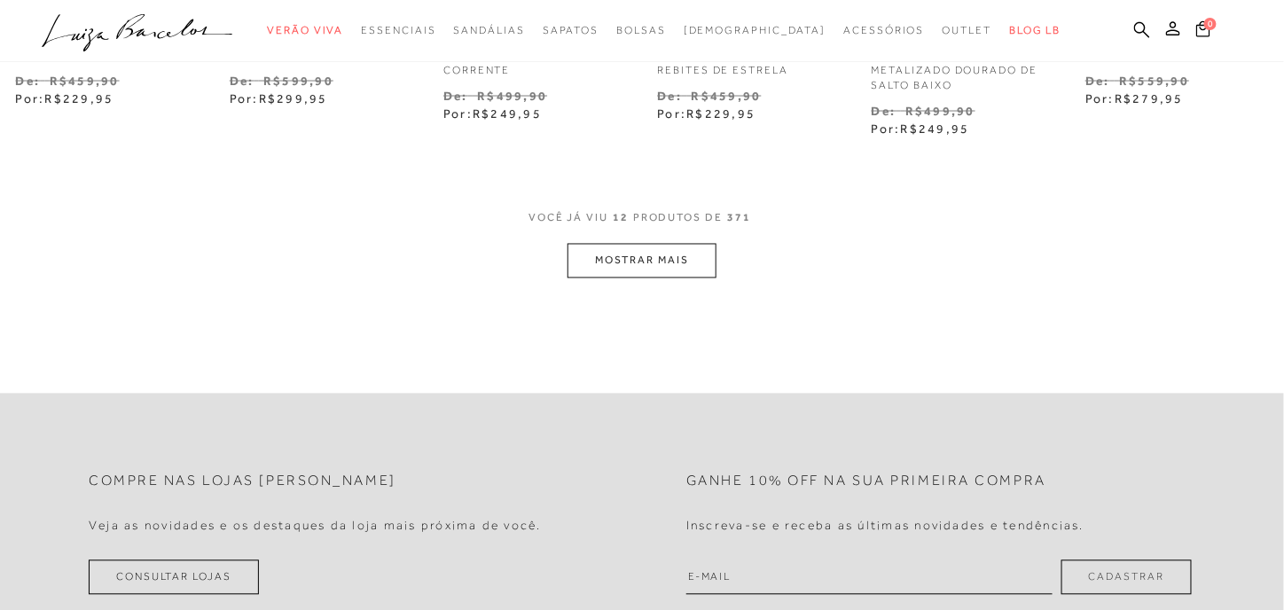
scroll to position [1067, 0]
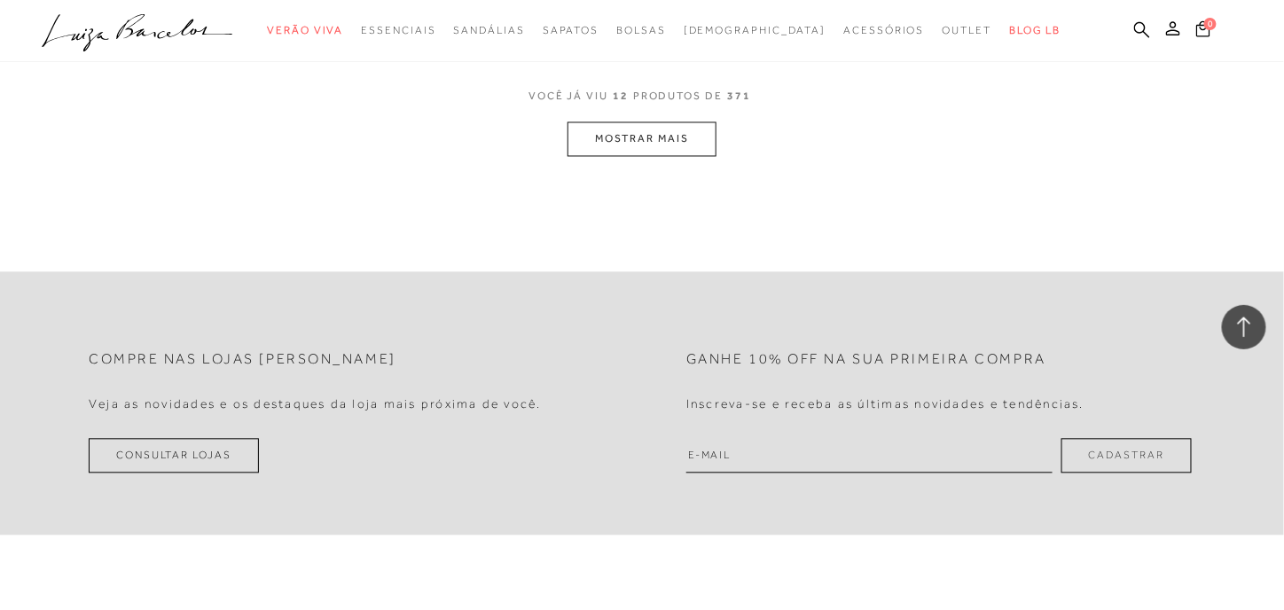
click at [678, 137] on button "MOSTRAR MAIS" at bounding box center [642, 139] width 149 height 35
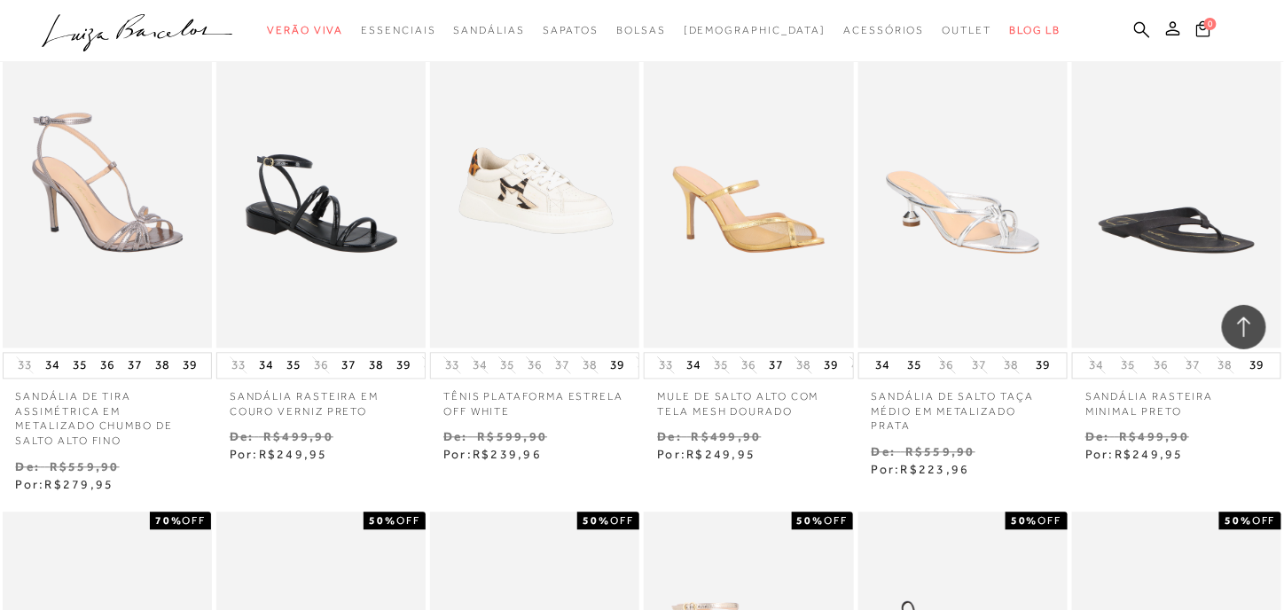
scroll to position [1601, 0]
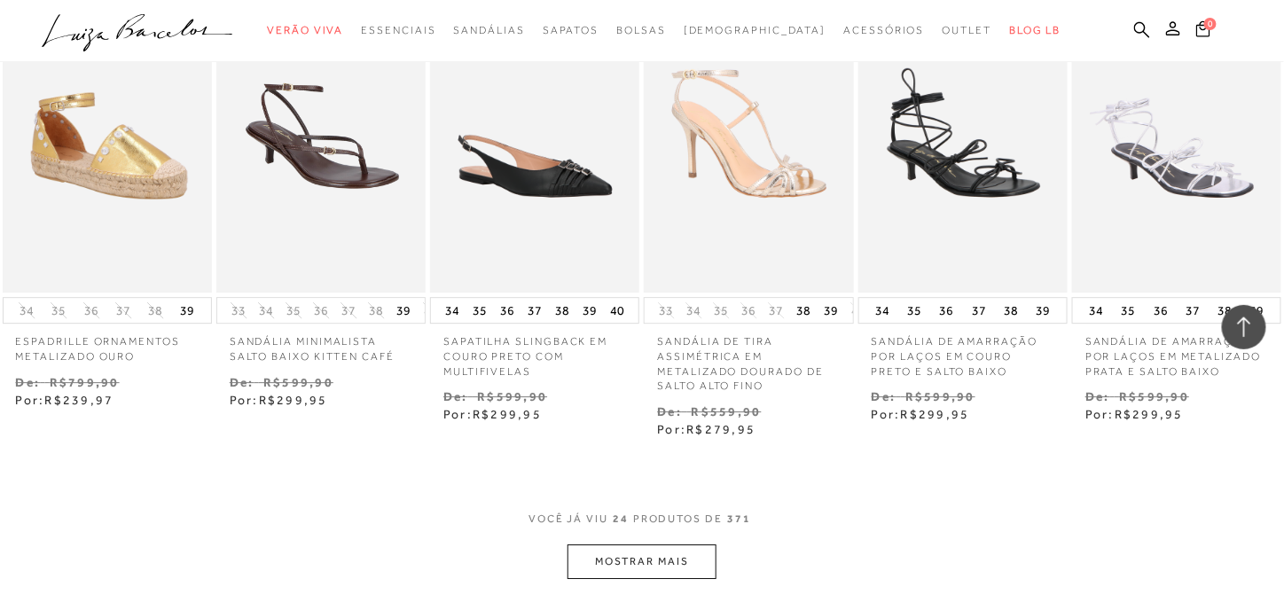
click at [668, 556] on button "MOSTRAR MAIS" at bounding box center [642, 562] width 149 height 35
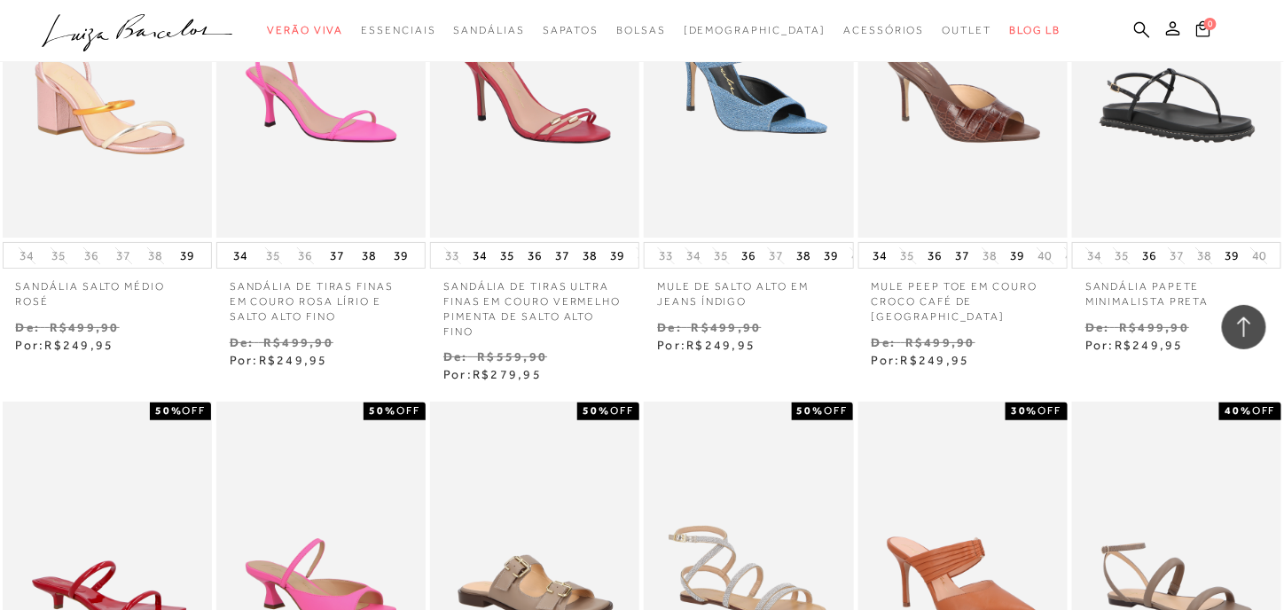
scroll to position [2668, 0]
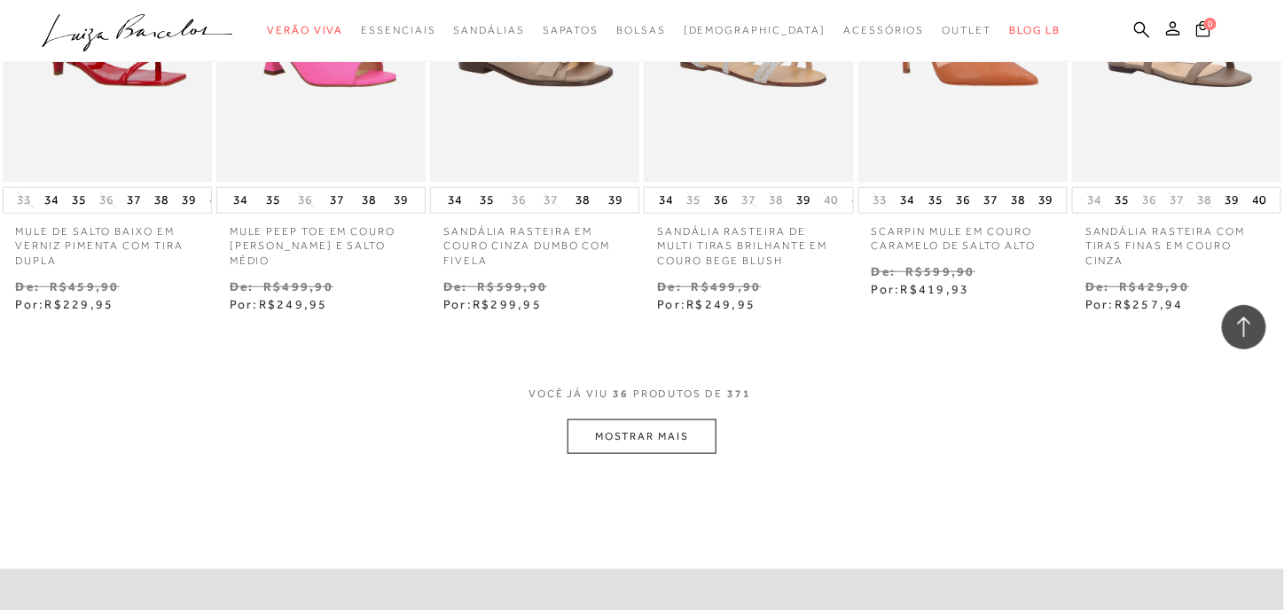
click at [706, 437] on button "MOSTRAR MAIS" at bounding box center [642, 437] width 149 height 35
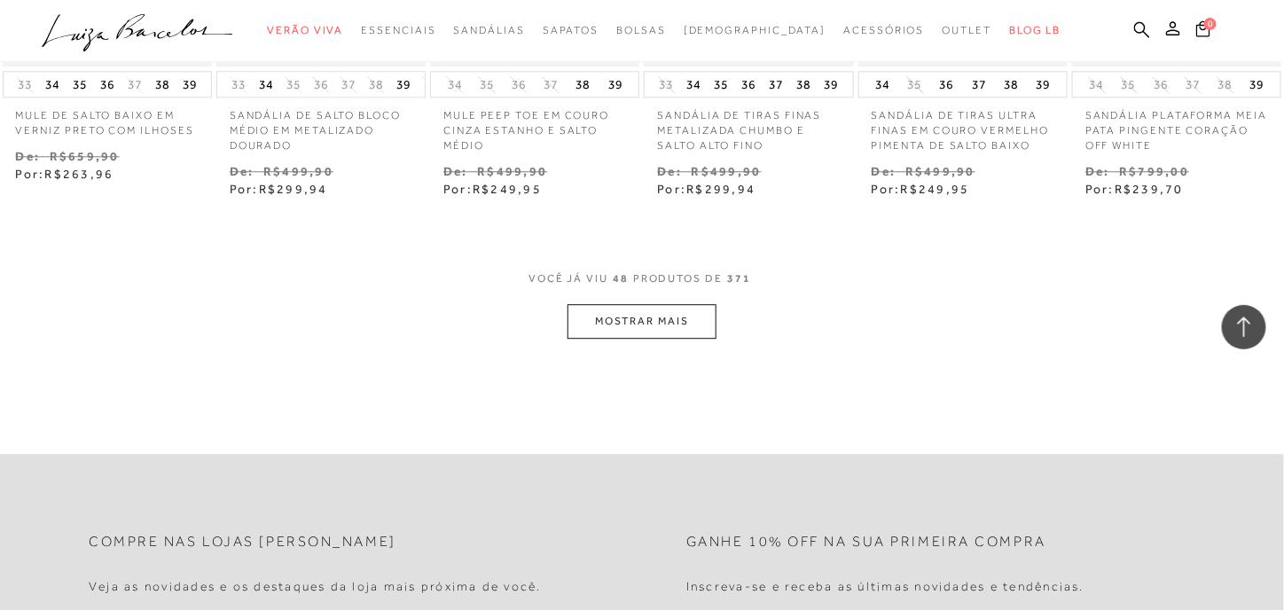
scroll to position [3736, 0]
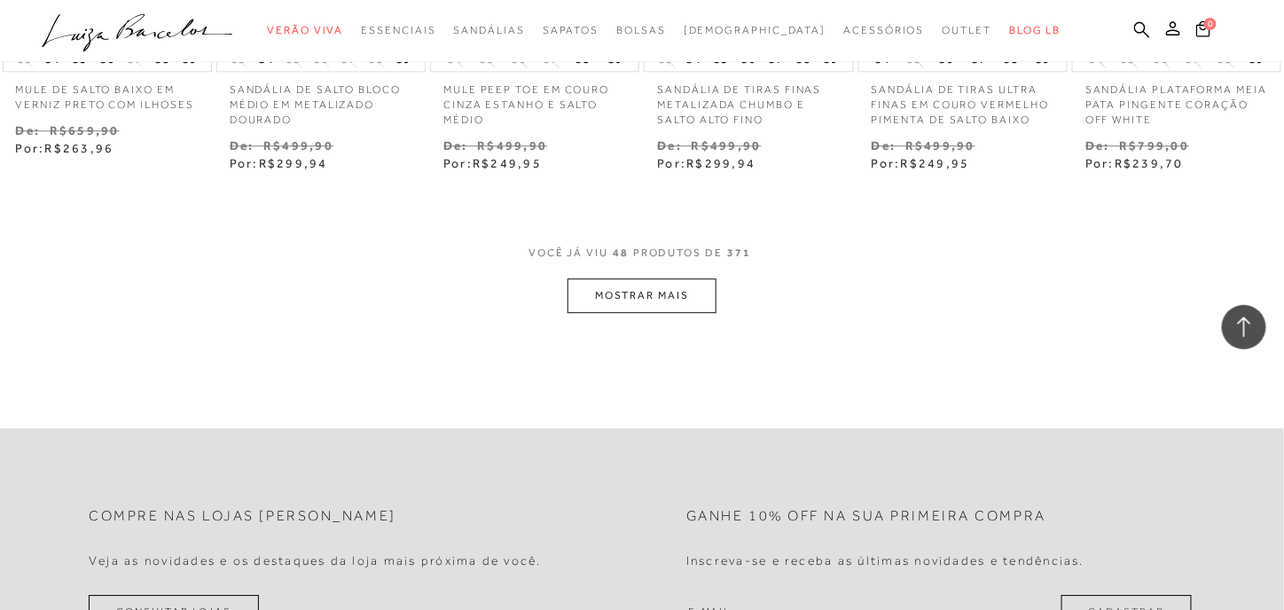
click at [680, 291] on button "MOSTRAR MAIS" at bounding box center [642, 296] width 149 height 35
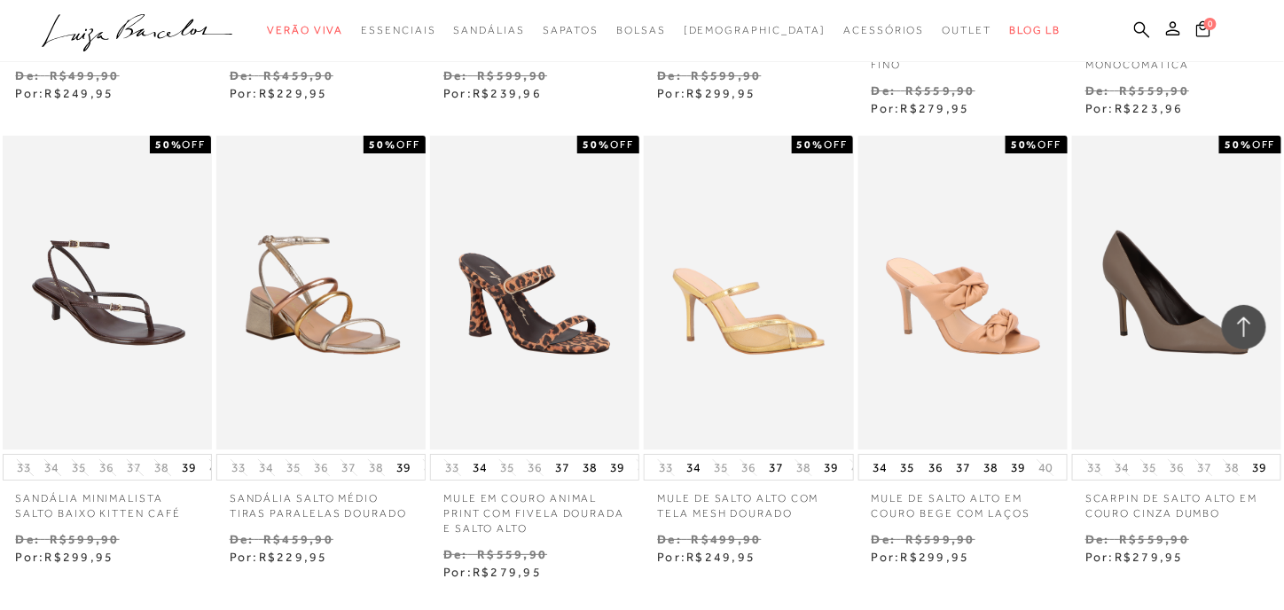
scroll to position [4803, 0]
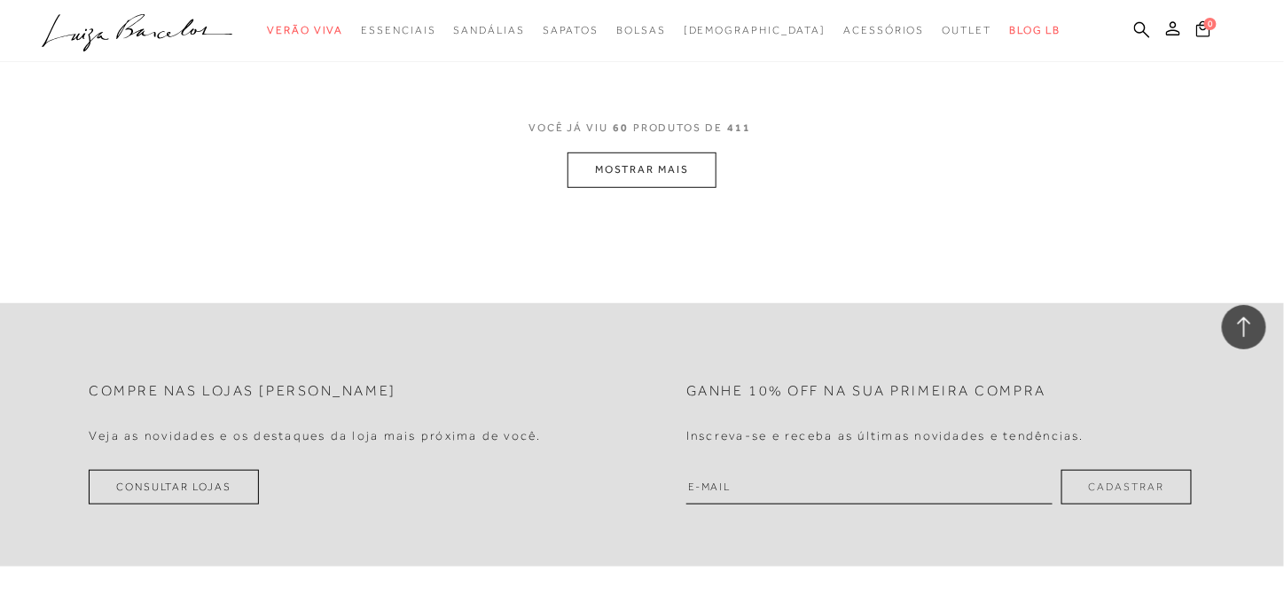
click at [679, 168] on button "MOSTRAR MAIS" at bounding box center [642, 170] width 149 height 35
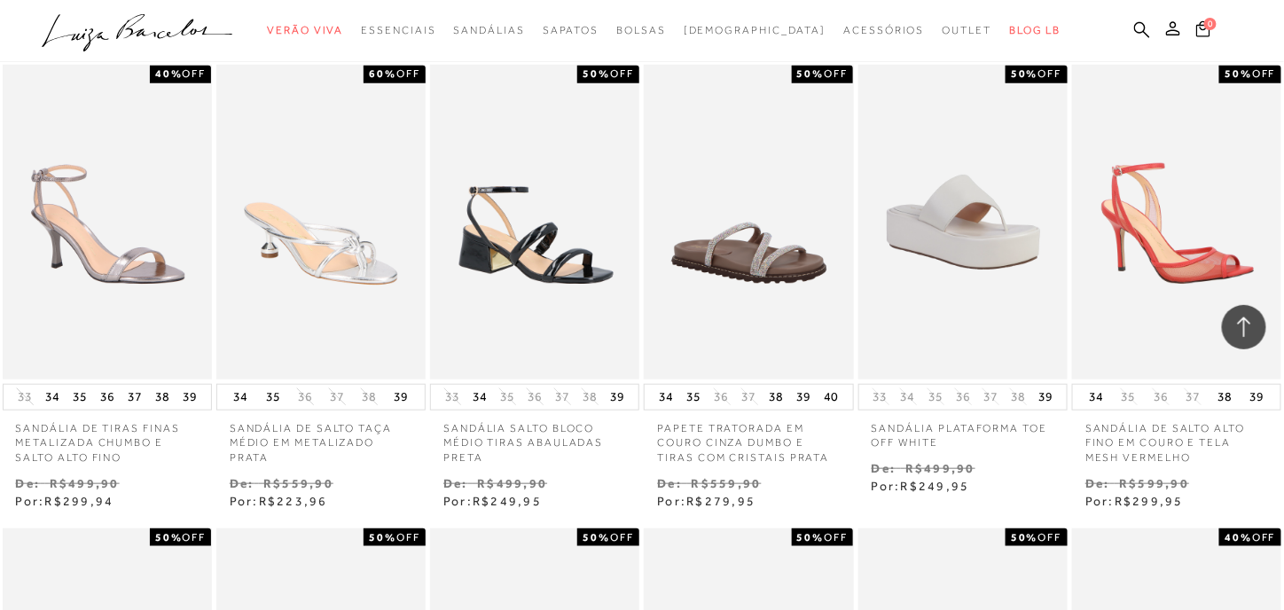
scroll to position [5337, 0]
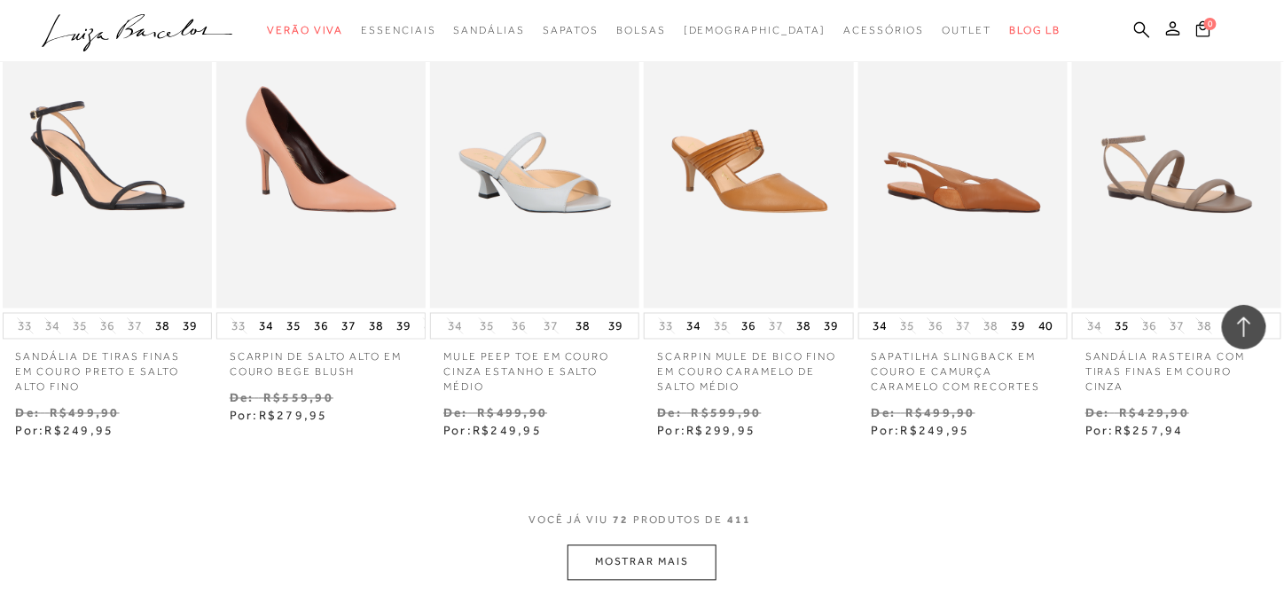
click at [672, 555] on button "MOSTRAR MAIS" at bounding box center [642, 563] width 149 height 35
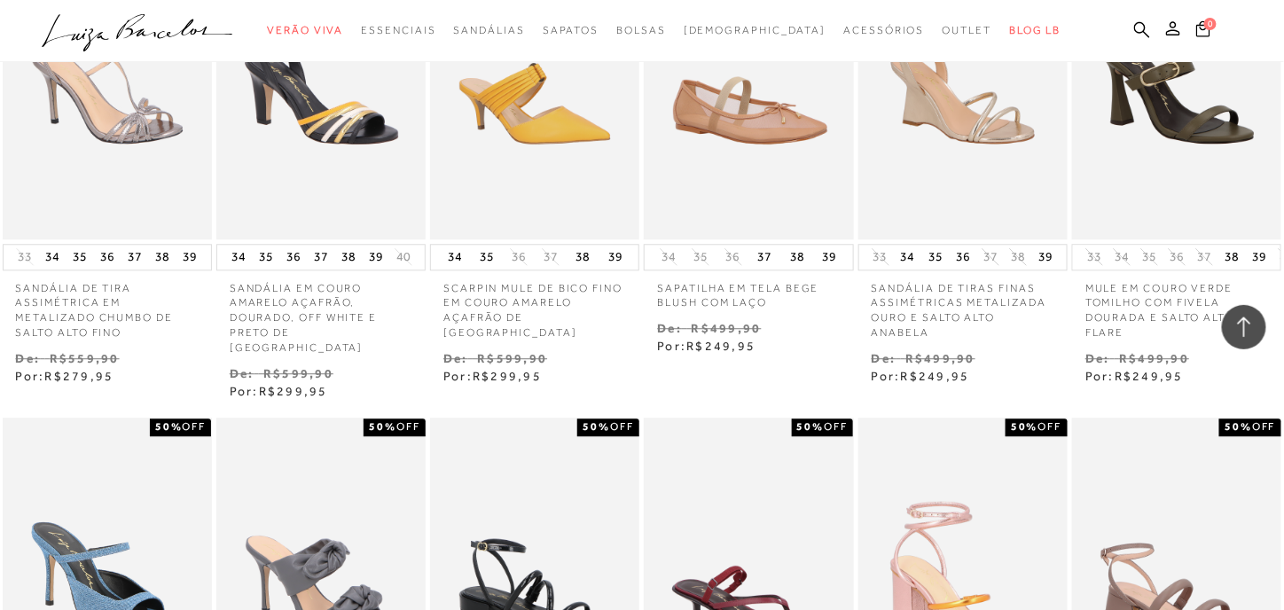
scroll to position [6405, 0]
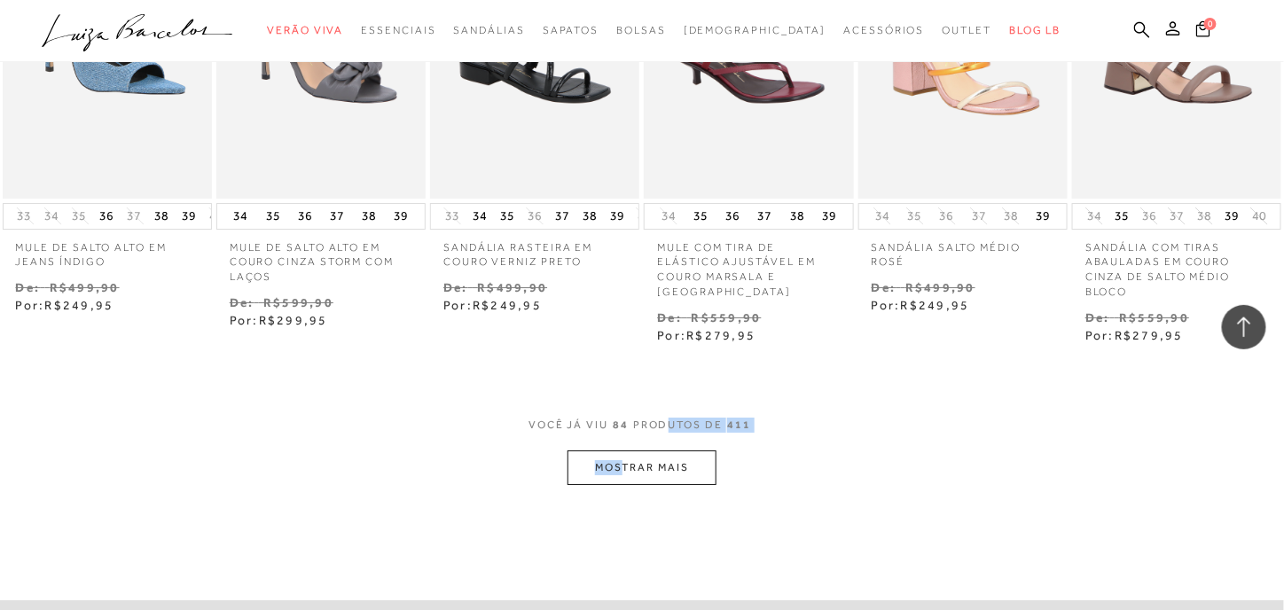
drag, startPoint x: 620, startPoint y: 474, endPoint x: 663, endPoint y: 433, distance: 59.0
click at [663, 433] on div "VOCê JÁ VIU 84 PRODUTOS DE 411" at bounding box center [642, 434] width 227 height 33
click at [651, 459] on button "MOSTRAR MAIS" at bounding box center [642, 468] width 149 height 35
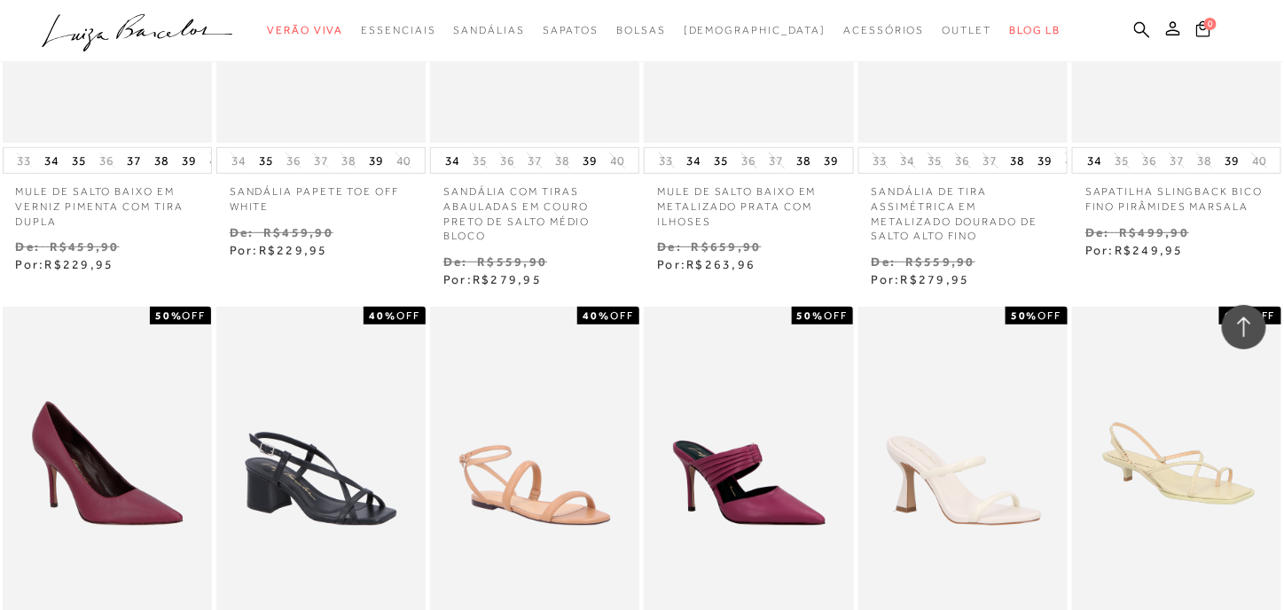
scroll to position [7473, 0]
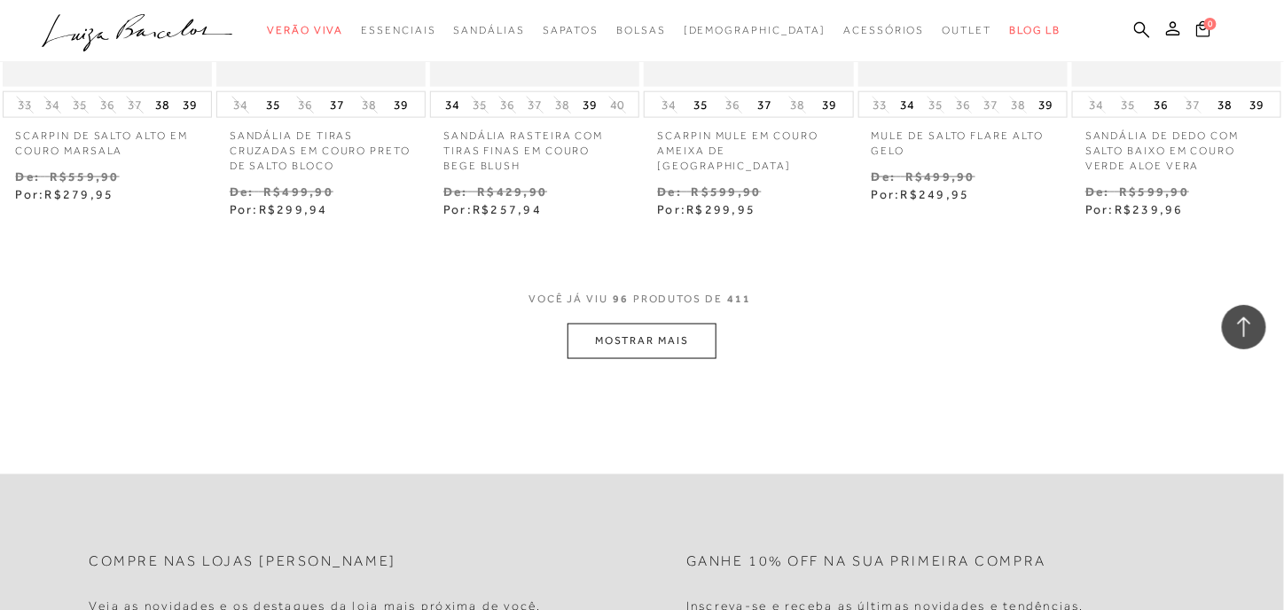
click at [675, 336] on button "MOSTRAR MAIS" at bounding box center [642, 341] width 149 height 35
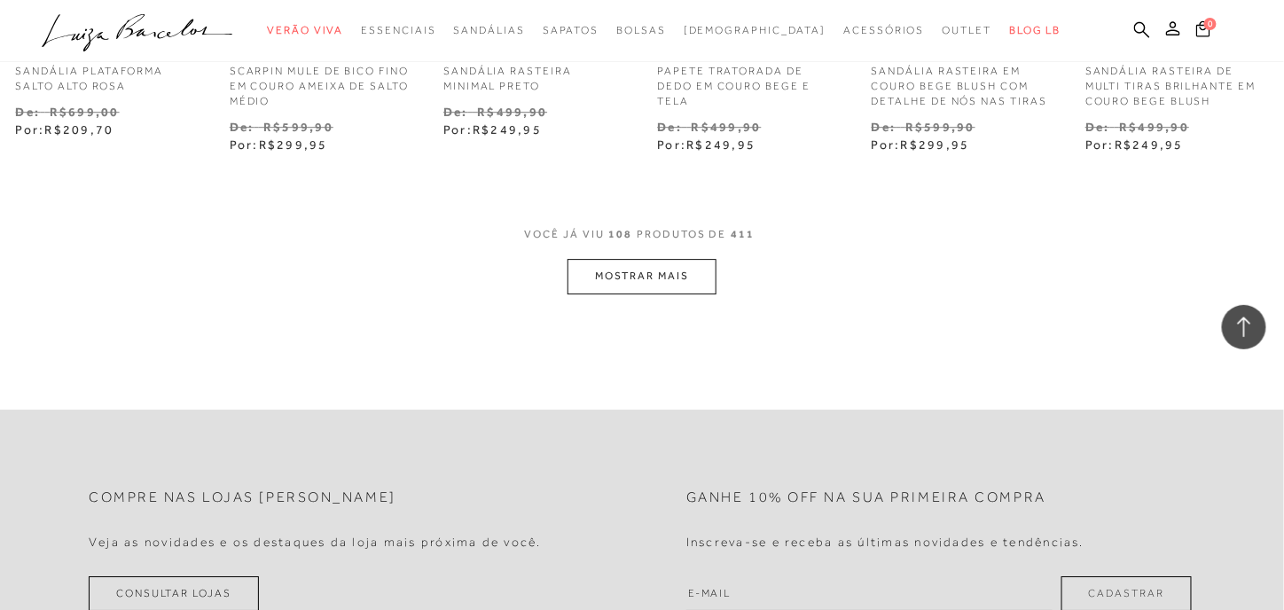
scroll to position [8517, 0]
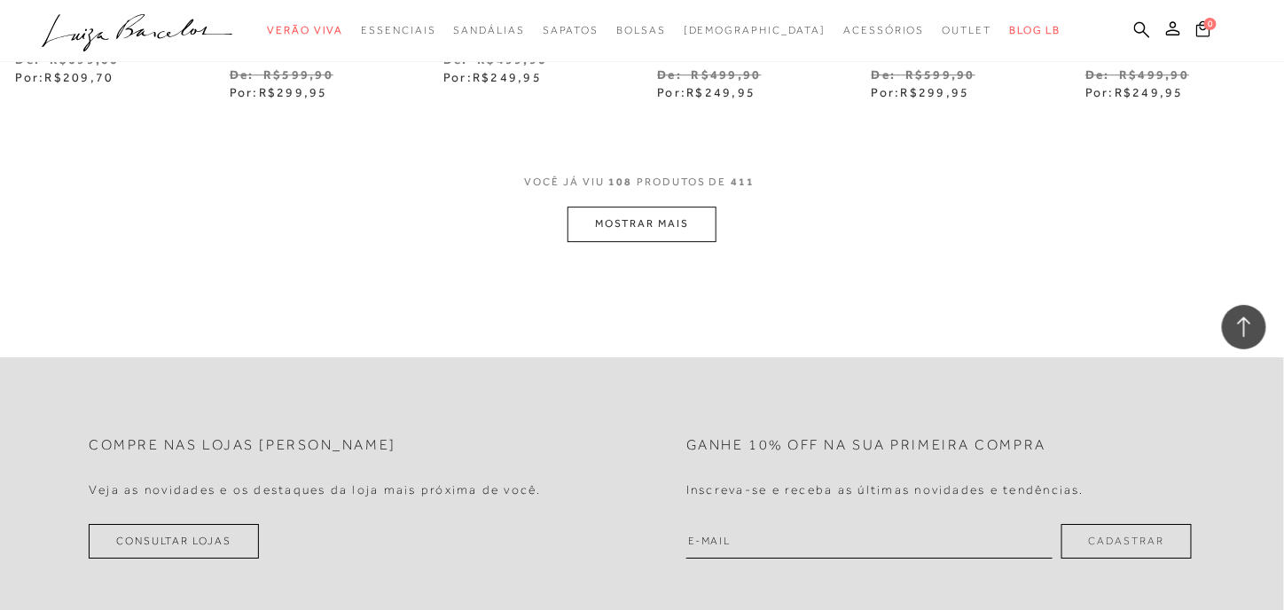
click at [664, 207] on button "MOSTRAR MAIS" at bounding box center [642, 224] width 149 height 35
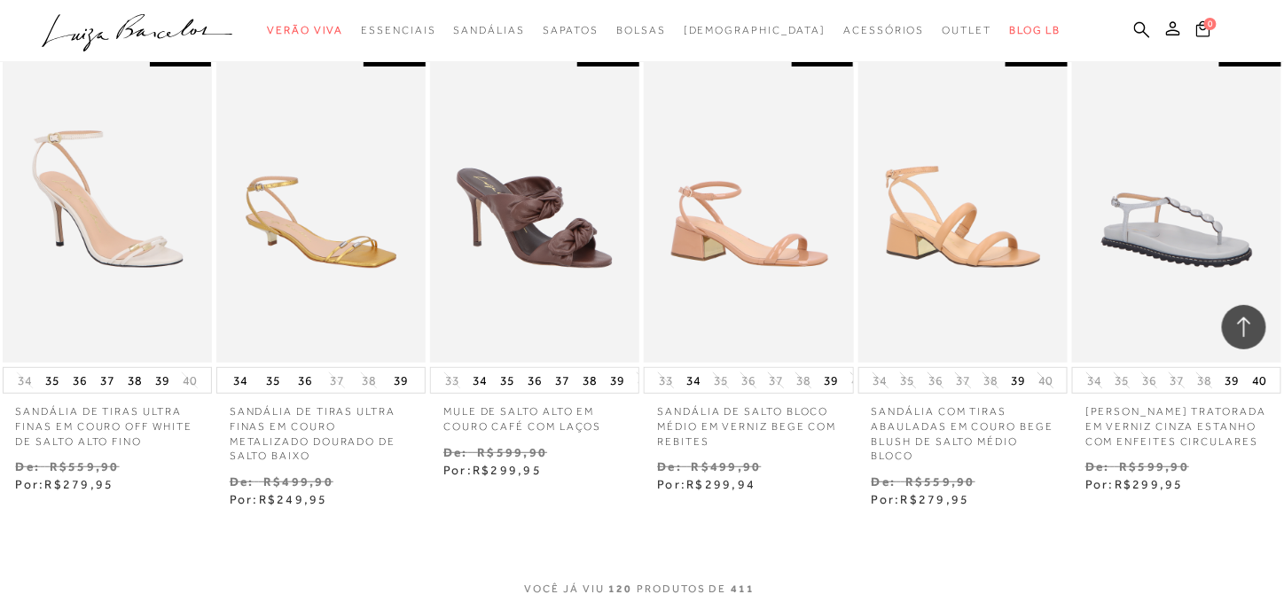
scroll to position [9585, 0]
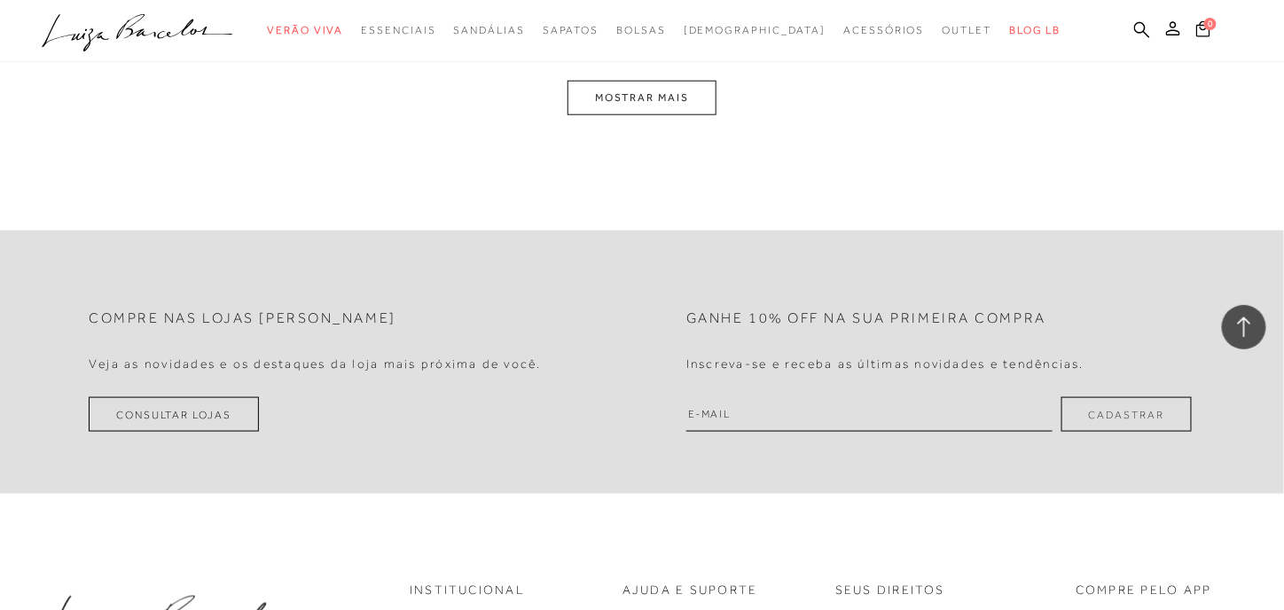
click at [679, 102] on button "MOSTRAR MAIS" at bounding box center [642, 98] width 149 height 35
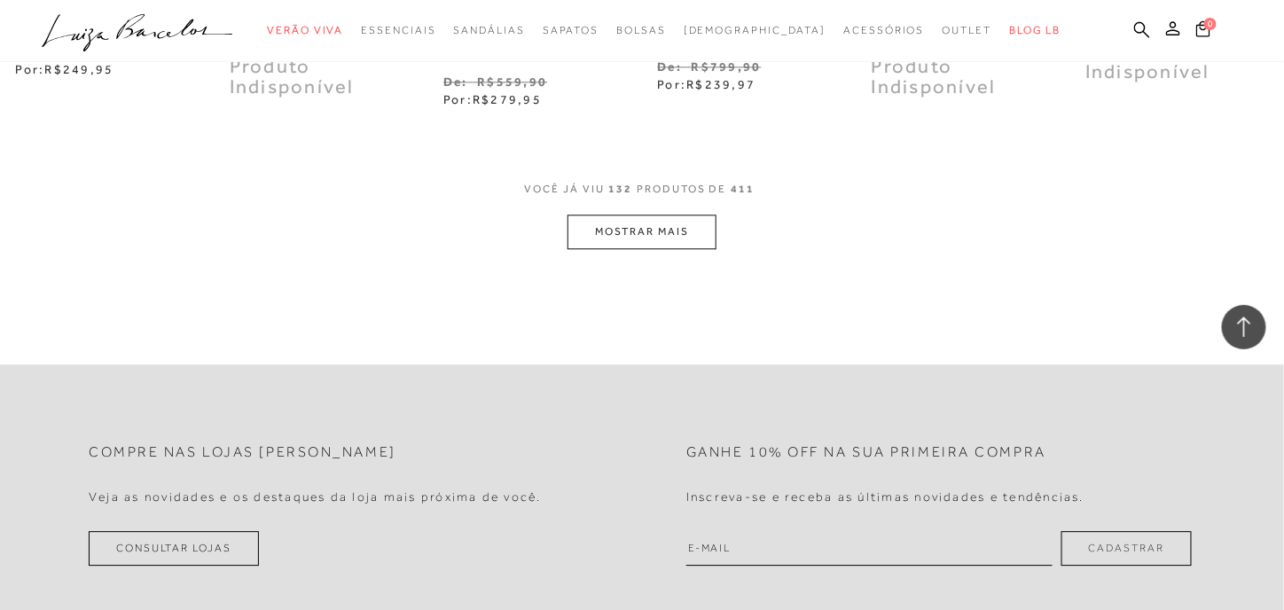
scroll to position [10527, 0]
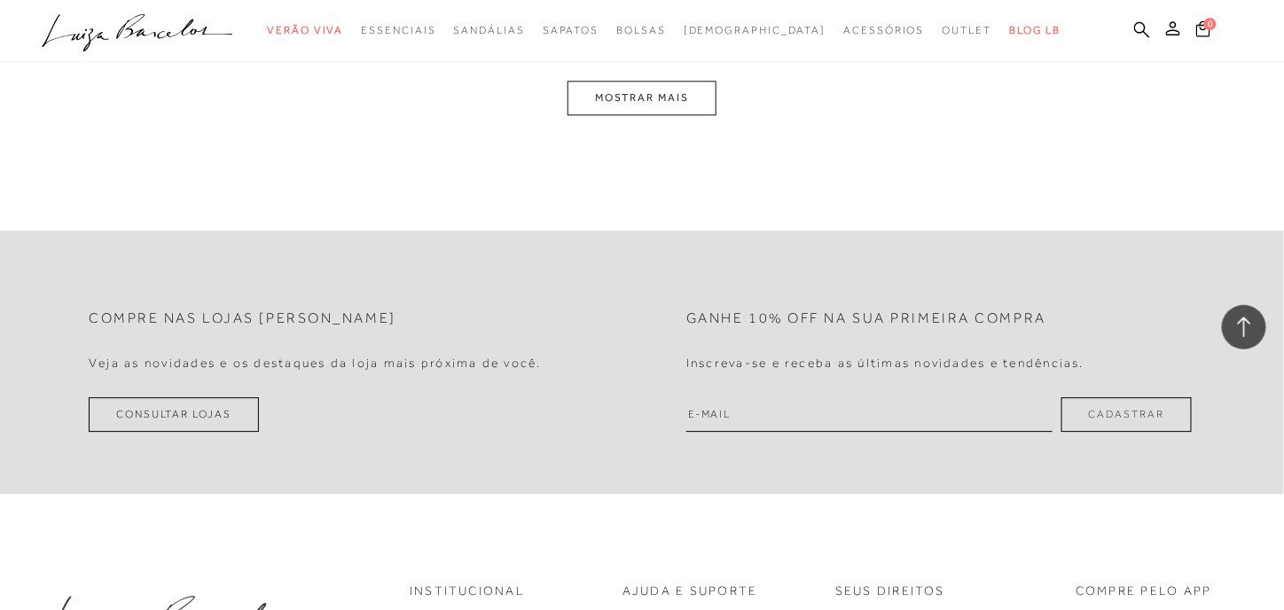
click at [718, 81] on div "VOCê JÁ VIU 132 PRODUTOS DE 411 MOSTRAR MAIS" at bounding box center [642, 81] width 1284 height 67
click at [689, 87] on button "MOSTRAR MAIS" at bounding box center [642, 98] width 149 height 35
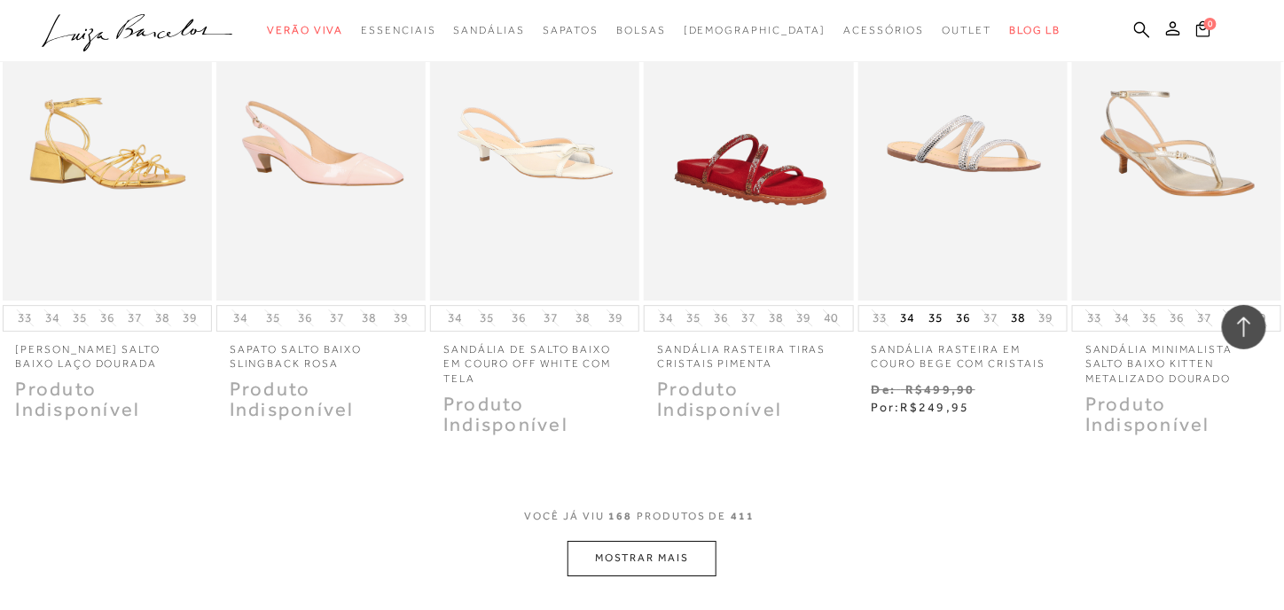
scroll to position [12956, 0]
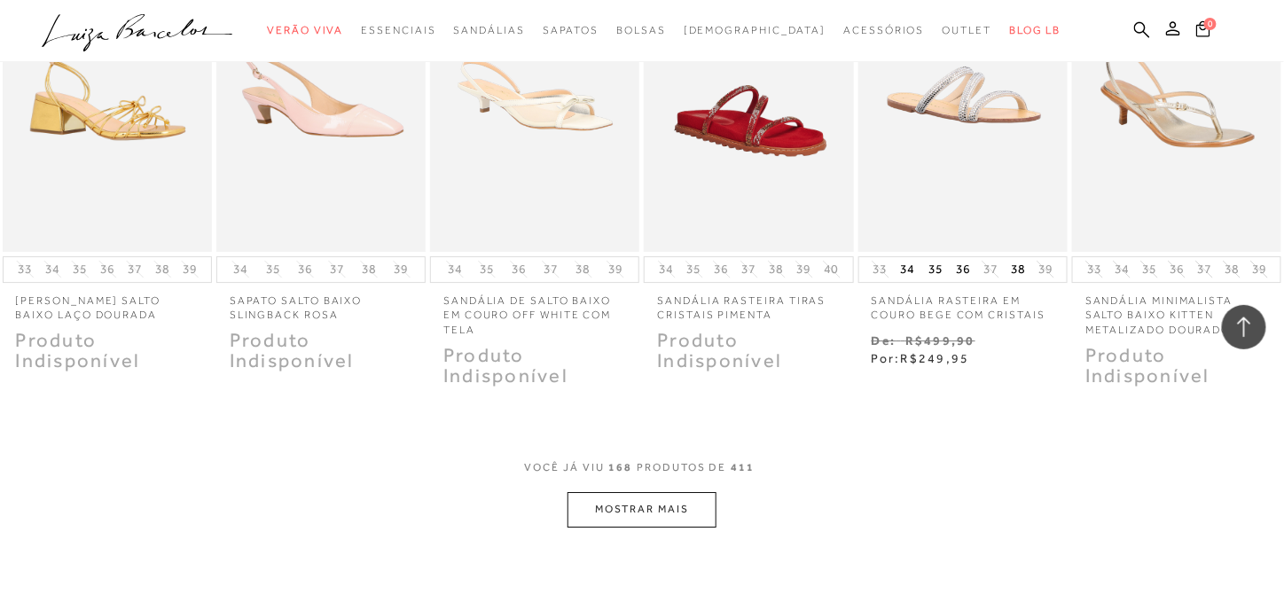
click at [697, 510] on button "MOSTRAR MAIS" at bounding box center [642, 509] width 149 height 35
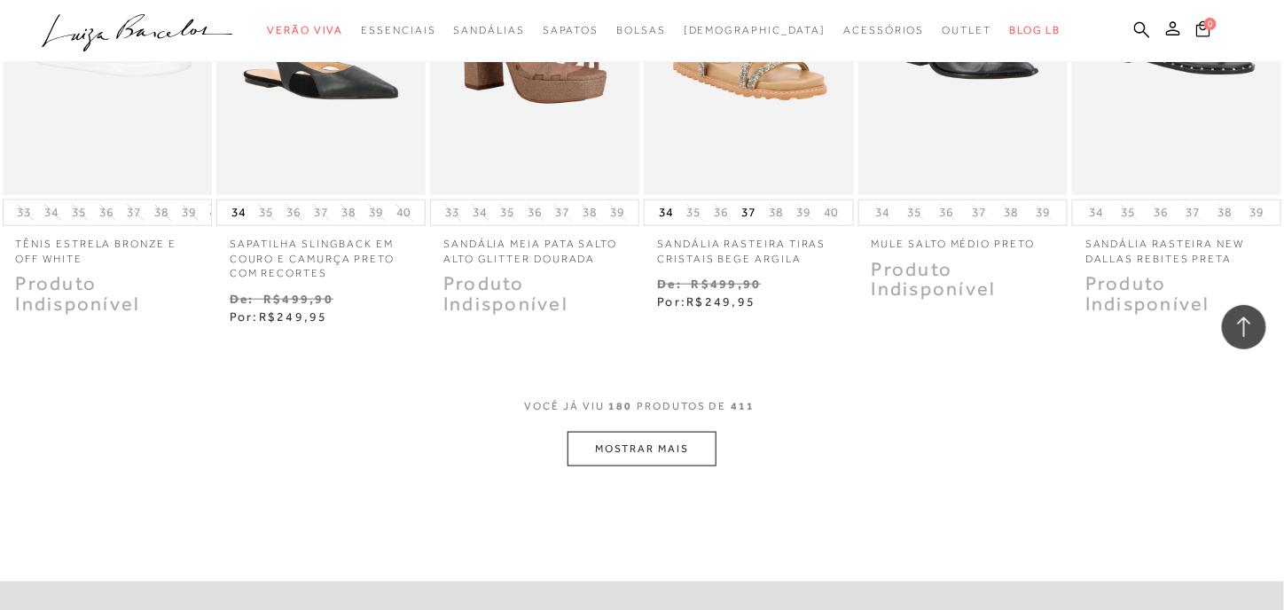
scroll to position [14024, 0]
